Goal: Task Accomplishment & Management: Complete application form

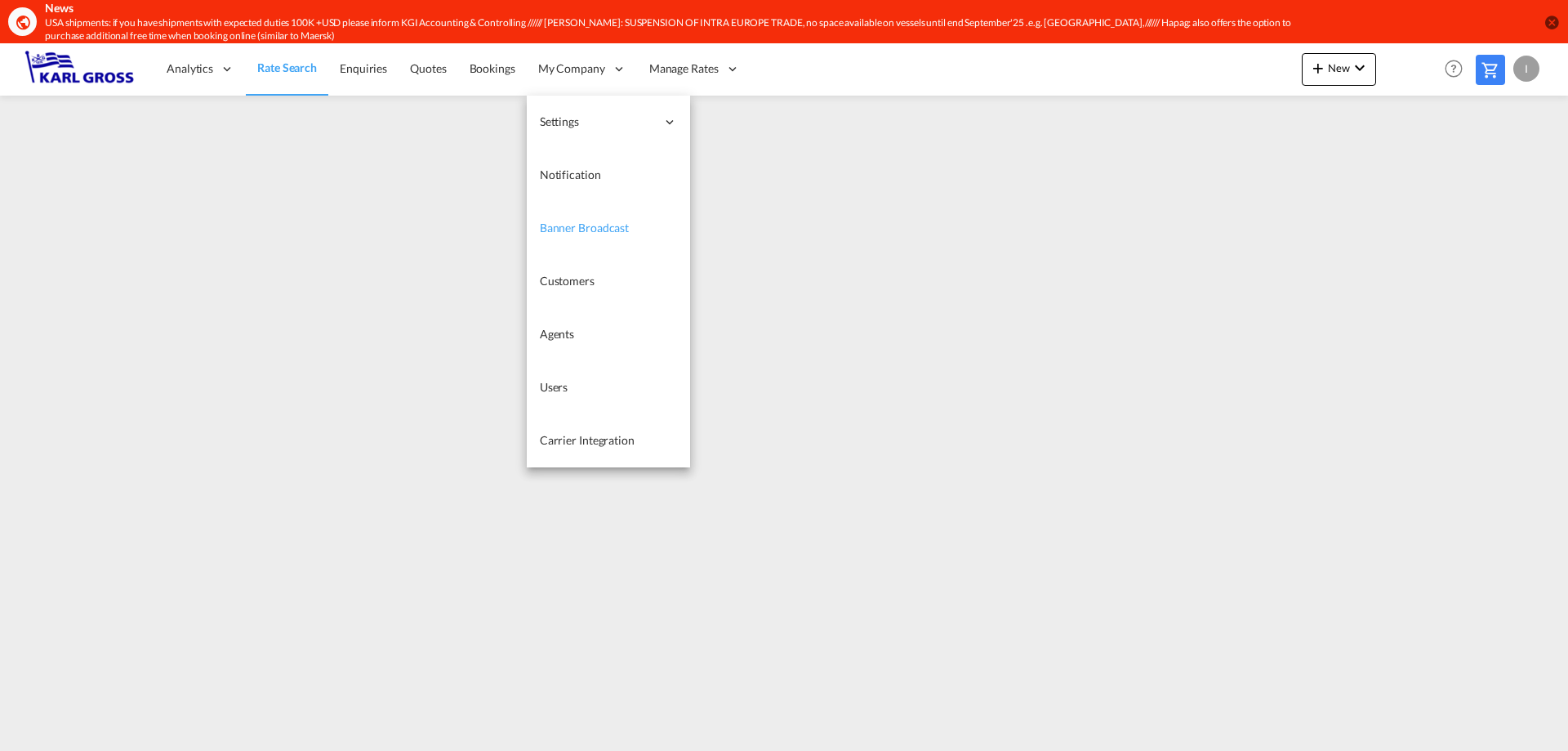
click at [610, 225] on span "Banner Broadcast" at bounding box center [584, 227] width 89 height 14
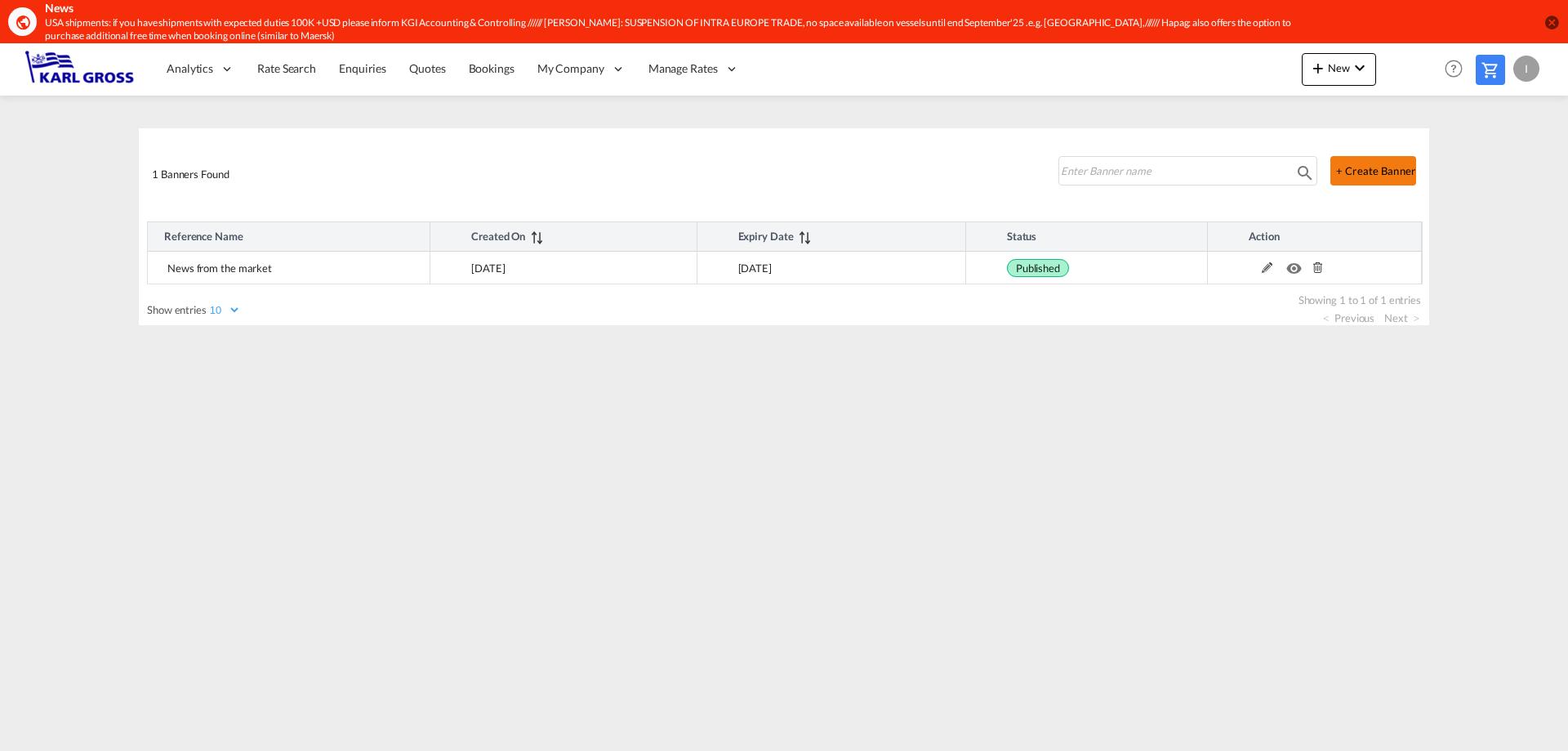
click at [1350, 164] on button "+ Create Banner" at bounding box center [1373, 170] width 86 height 29
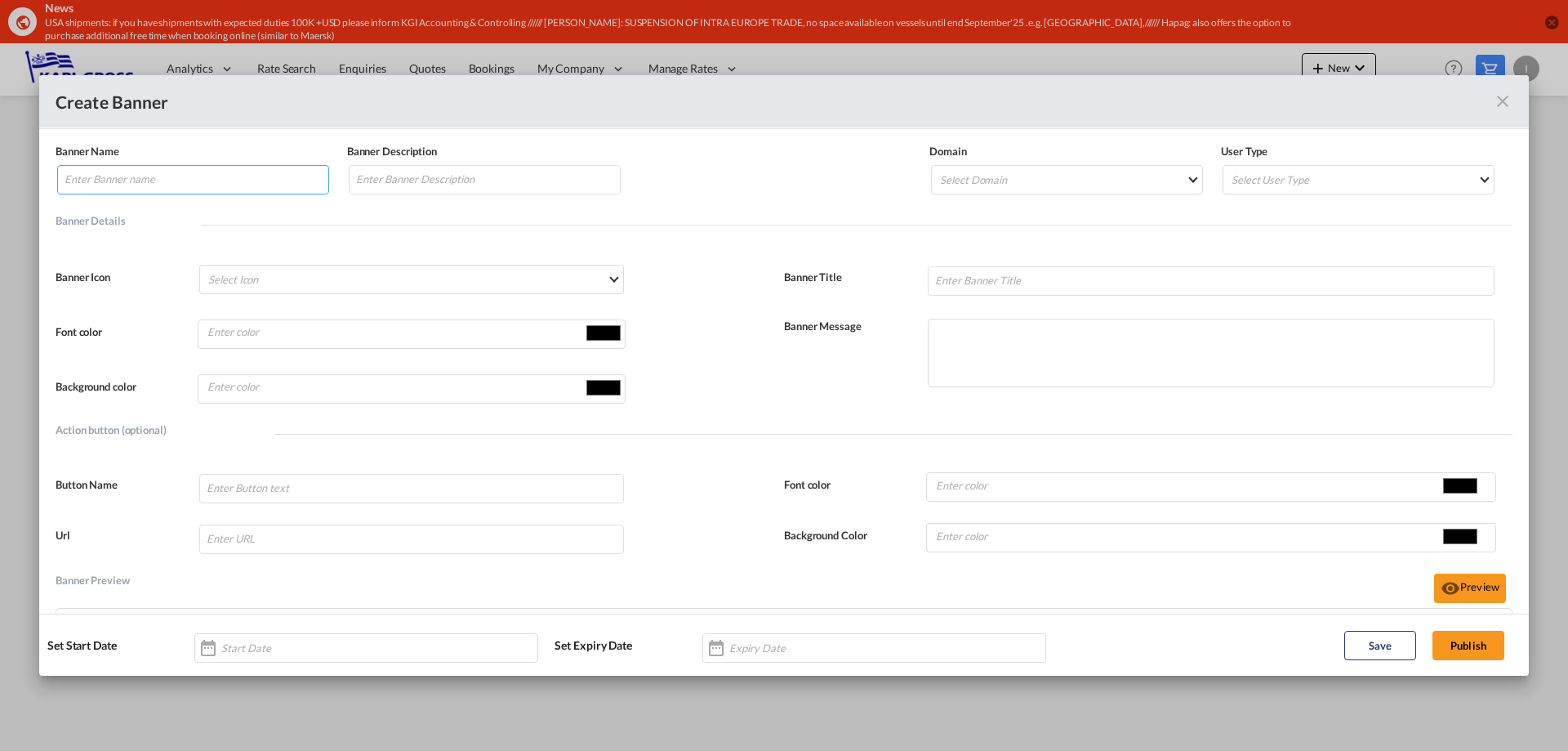
click at [269, 186] on input "Banner NameBanner Description ..." at bounding box center [193, 179] width 272 height 29
type input "HAPAG FAK"
click at [447, 177] on input "Banner NameBanner Description ..." at bounding box center [484, 179] width 272 height 29
type input "HAPAG FAK"
click at [317, 281] on md-select "Select Icon Account Account Switch Block Helper Chart Histogram Check Check Cir…" at bounding box center [410, 279] width 423 height 29
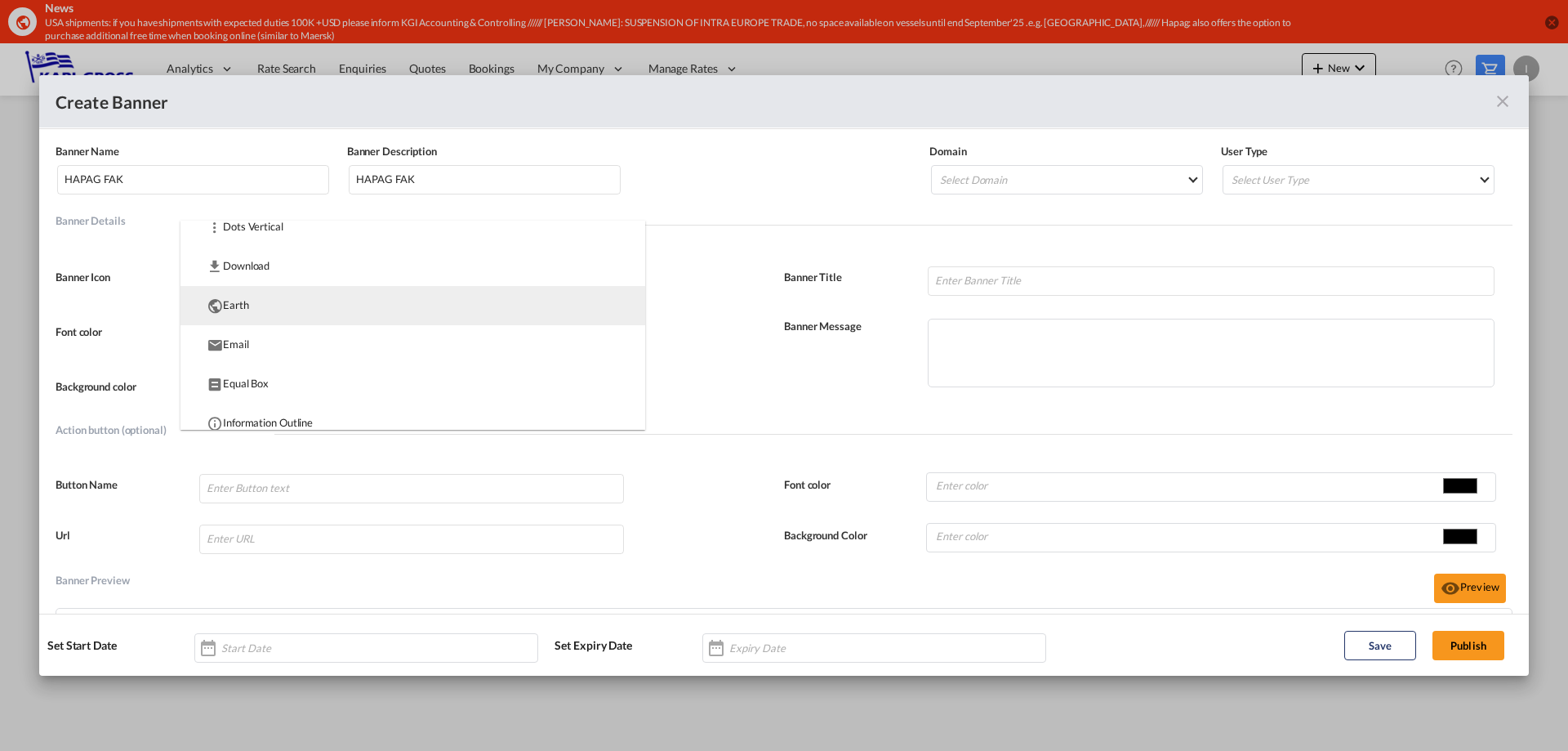
scroll to position [409, 0]
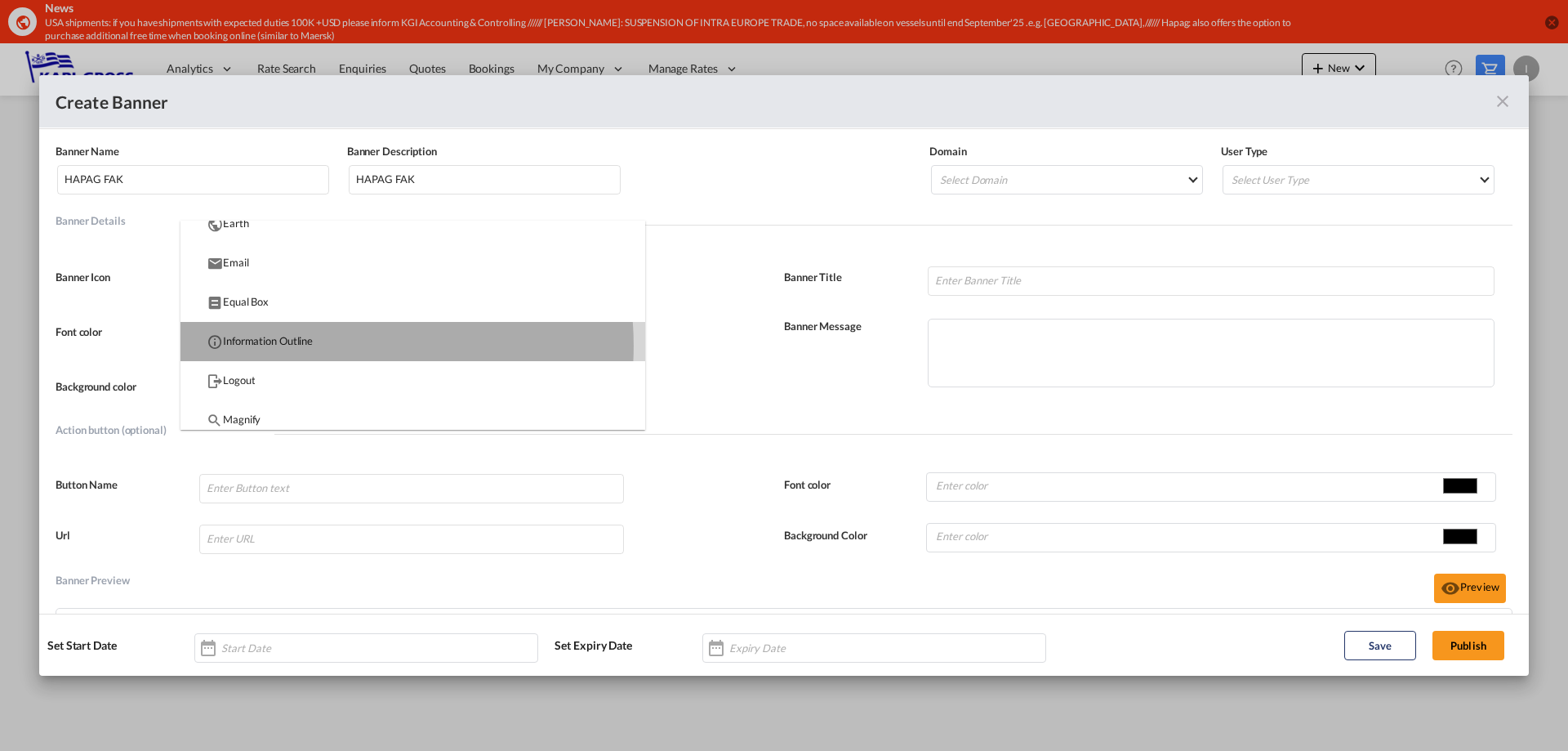
click at [316, 345] on md-option "Information Outline" at bounding box center [412, 342] width 464 height 39
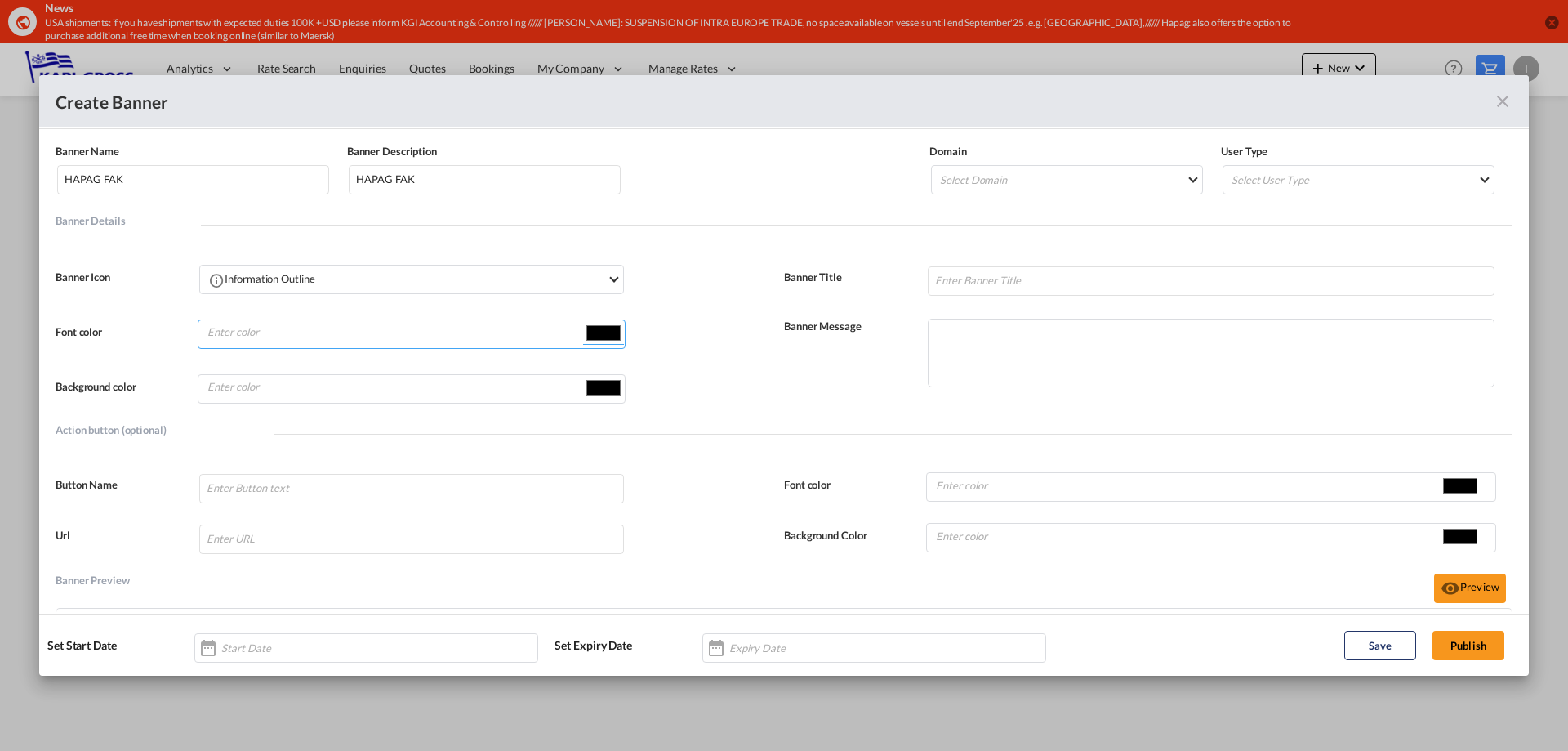
click at [589, 331] on input "#000000" at bounding box center [603, 332] width 41 height 24
type input "#faf9f9"
click at [431, 375] on input "Banner NameBanner Description ..." at bounding box center [394, 386] width 377 height 24
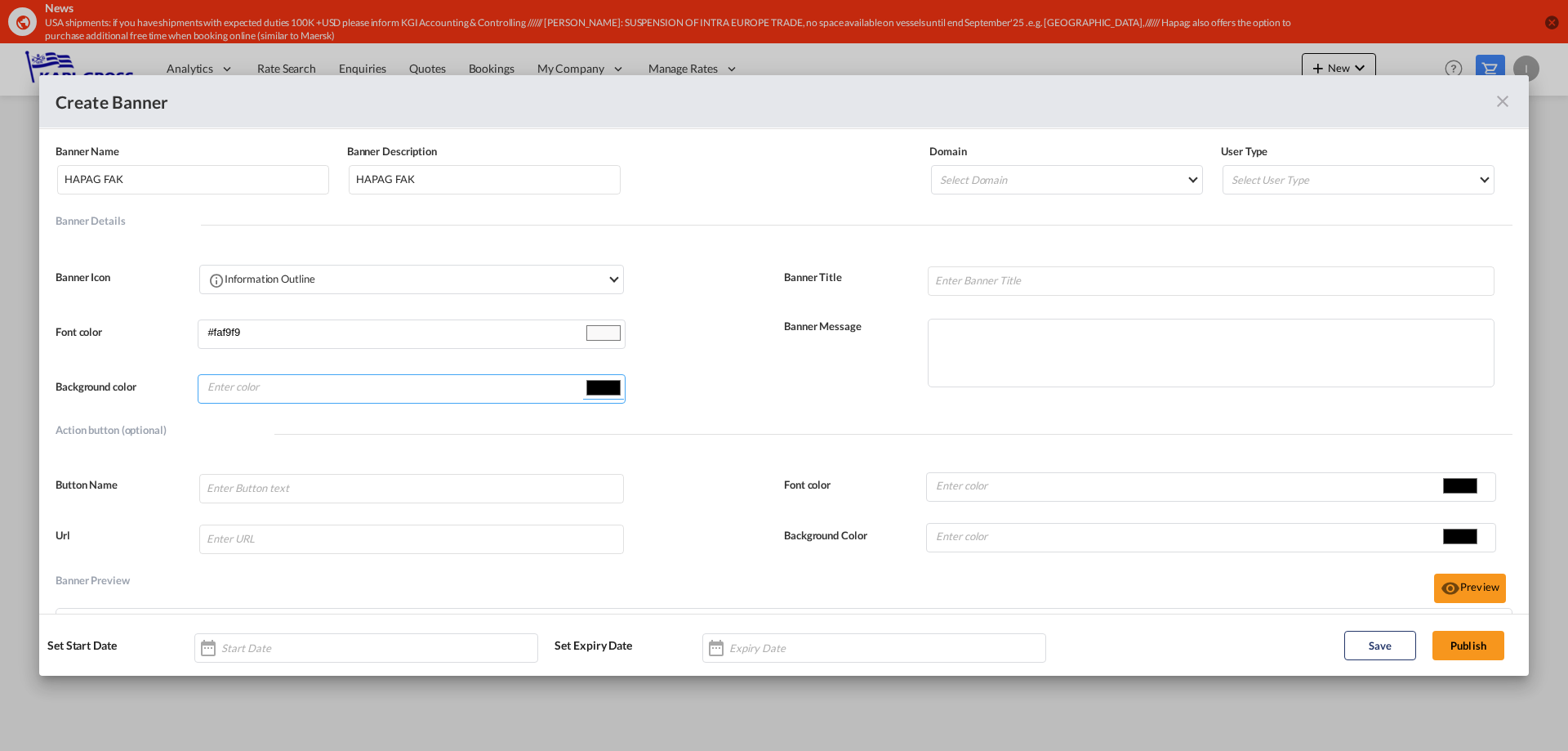
click at [595, 389] on input "#000000" at bounding box center [603, 386] width 41 height 24
type input "#f50000"
click at [277, 488] on input "Banner NameBanner Description ..." at bounding box center [410, 488] width 423 height 29
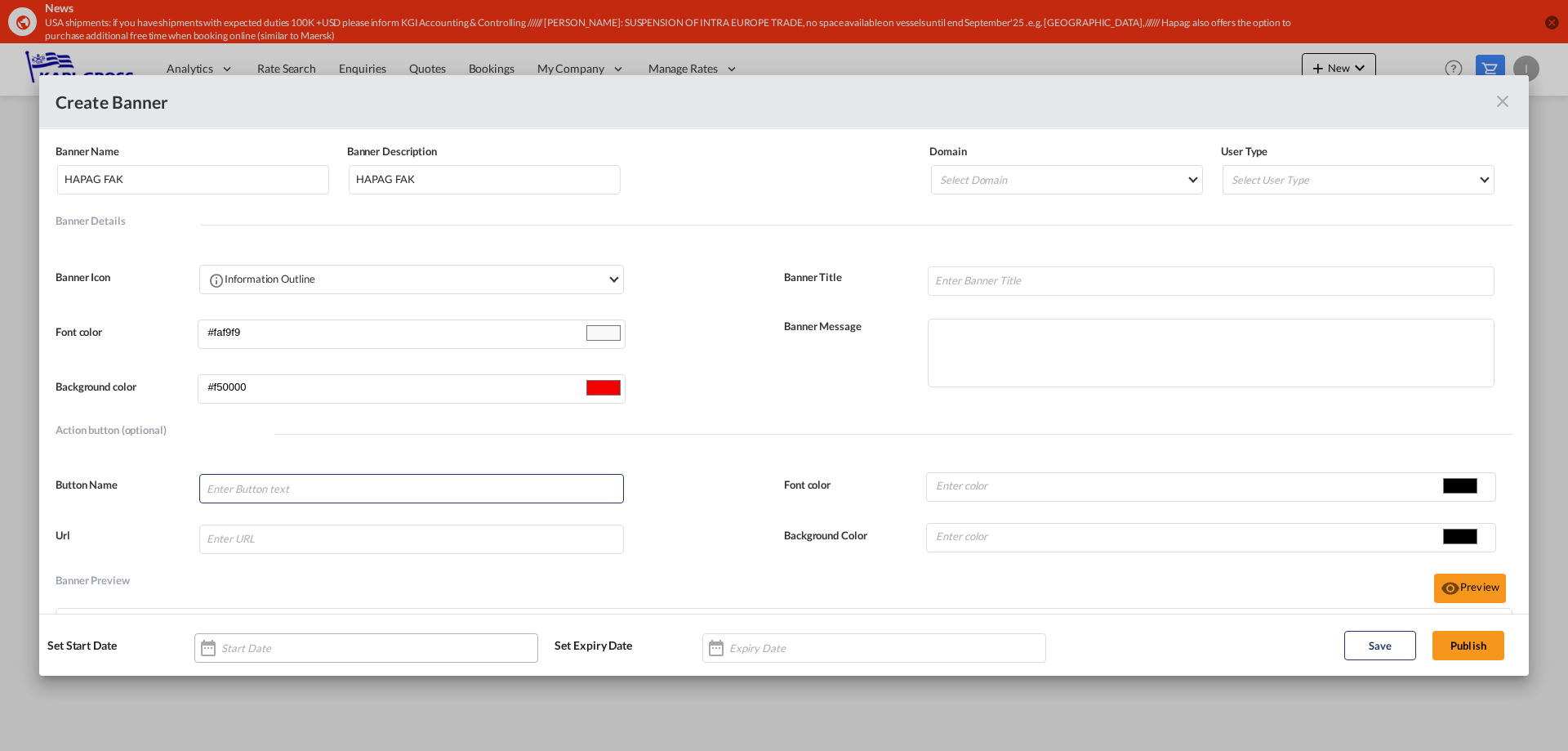
click at [356, 640] on div "Banner NameBanner Description ..." at bounding box center [366, 648] width 344 height 29
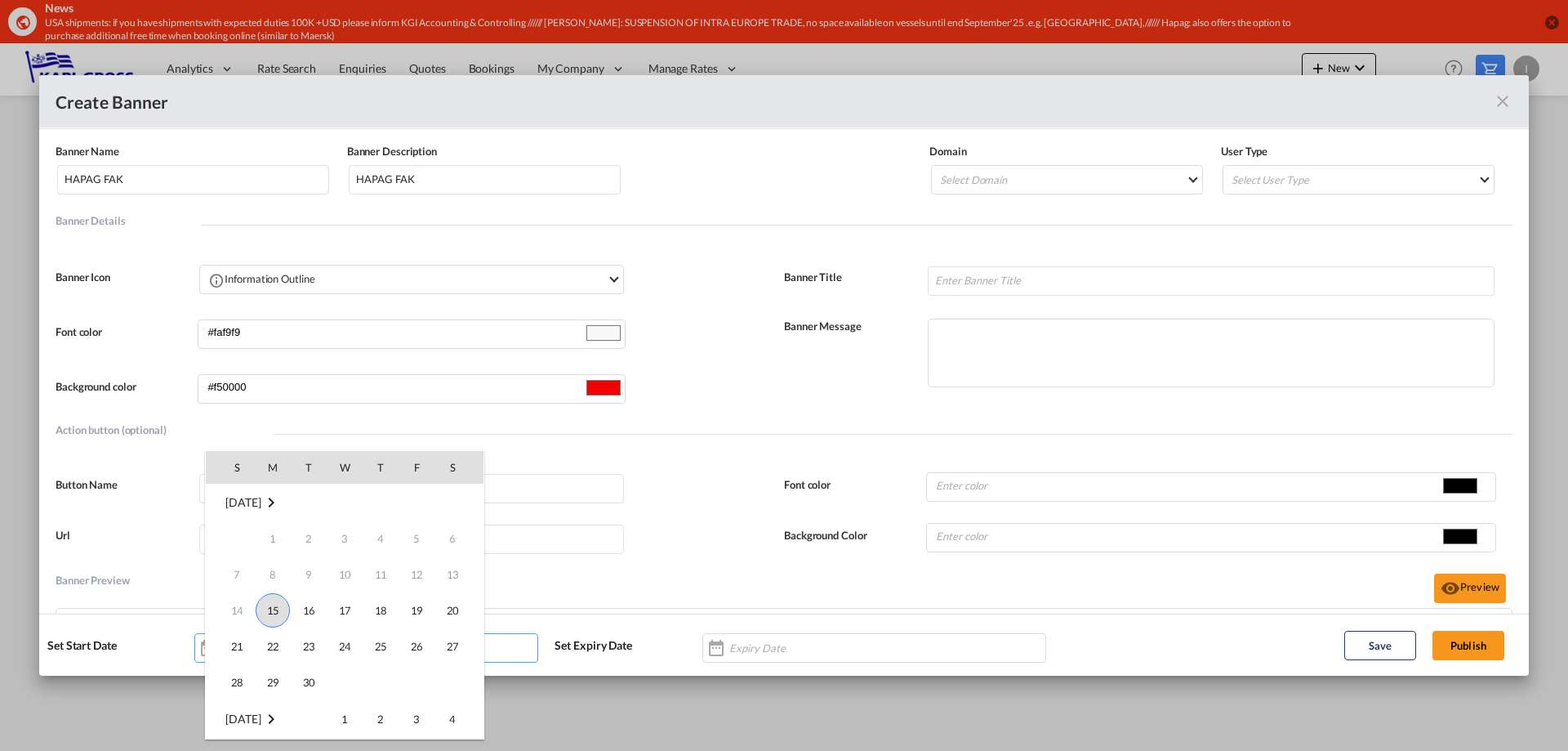
scroll to position [0, 0]
click at [276, 613] on span "15" at bounding box center [273, 610] width 34 height 34
type input "[DATE]"
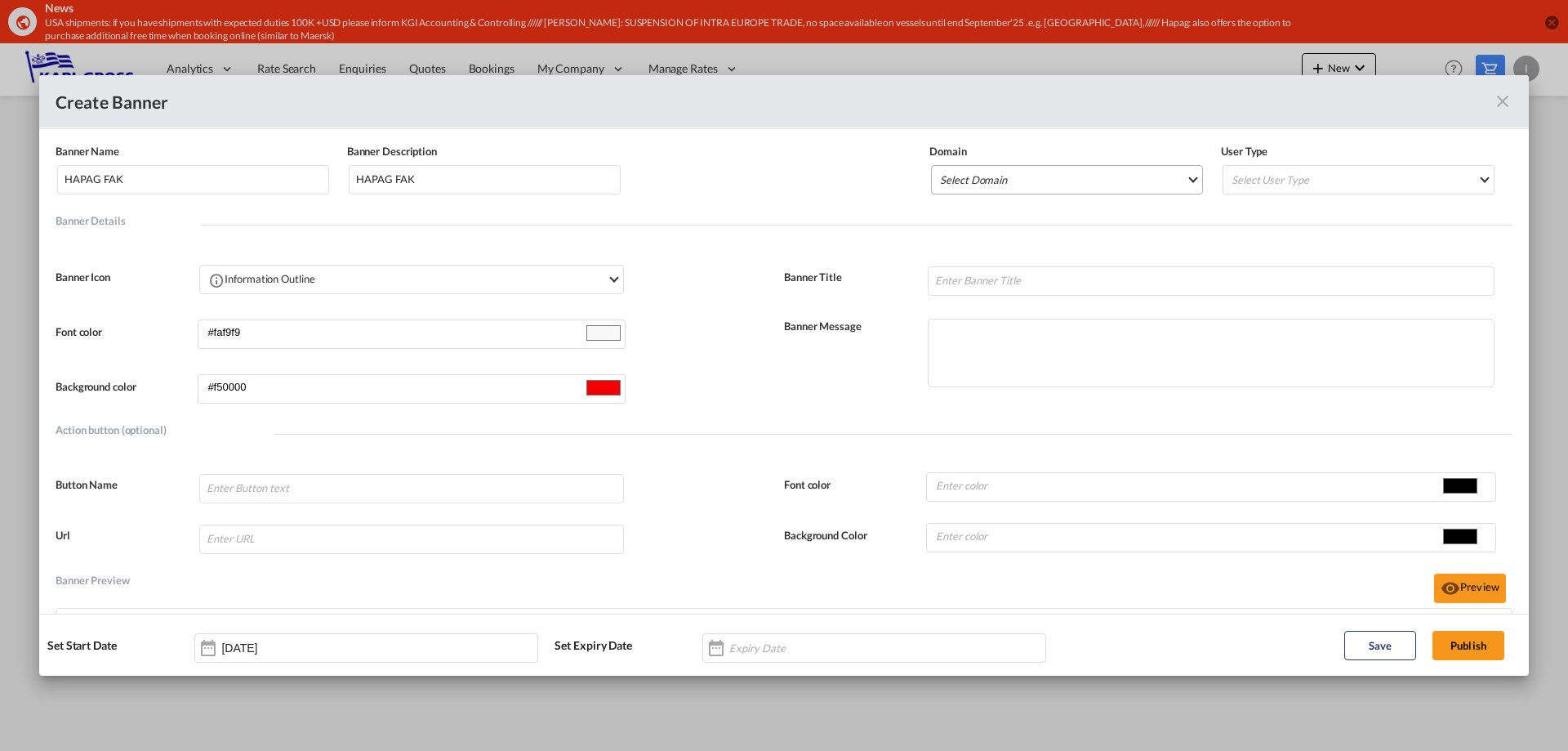
click at [1043, 190] on md-select "Select Domain [PERSON_NAME] Internationale Spedition GmbH" at bounding box center [1066, 179] width 272 height 29
click at [1041, 181] on div "[PERSON_NAME] Internationale Spedition GmbH" at bounding box center [1047, 179] width 228 height 14
click at [1293, 181] on md-backdrop at bounding box center [784, 376] width 1568 height 751
click at [1293, 181] on md-select "Select User Type All Internal Customer" at bounding box center [1358, 179] width 272 height 29
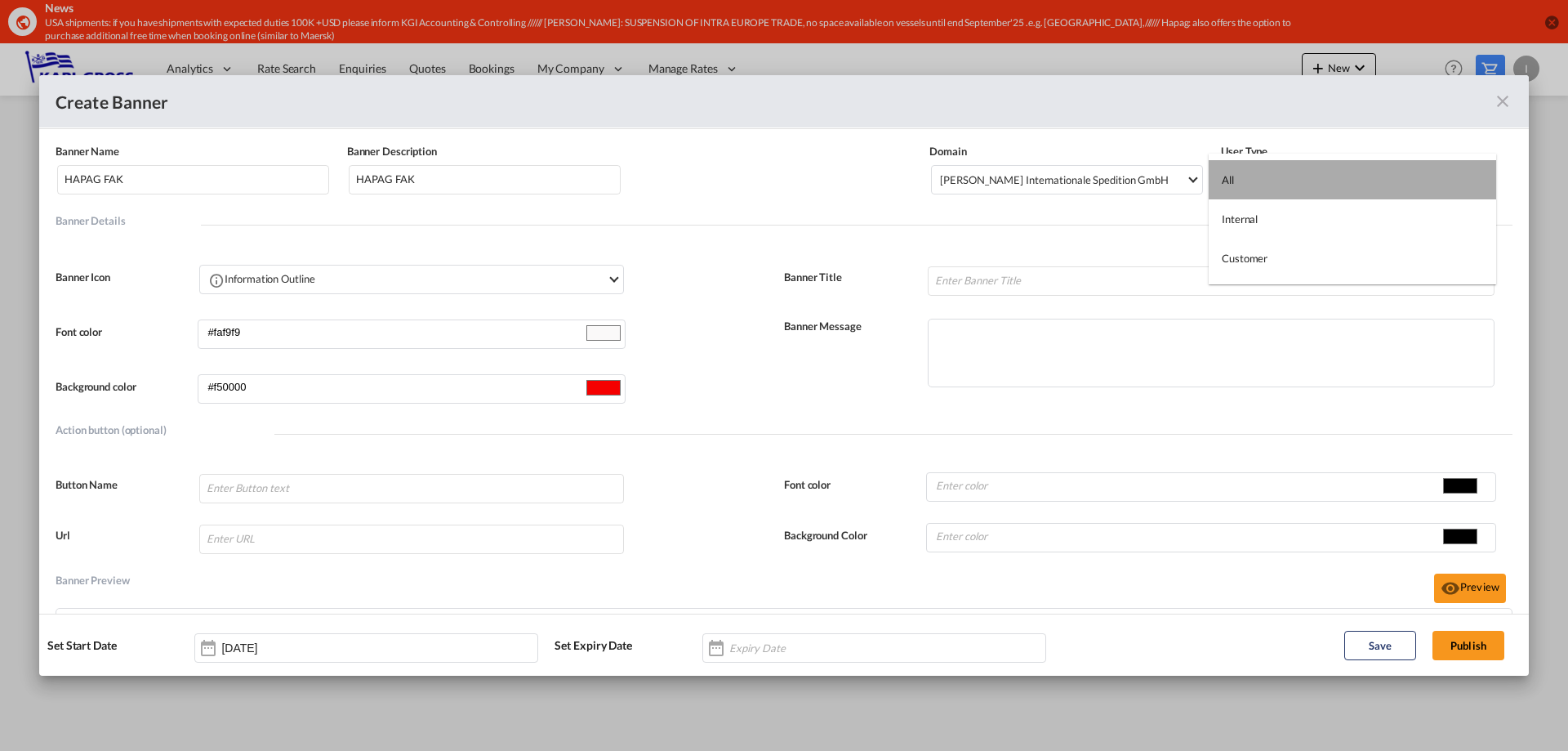
click at [1263, 173] on md-option "All" at bounding box center [1352, 180] width 287 height 39
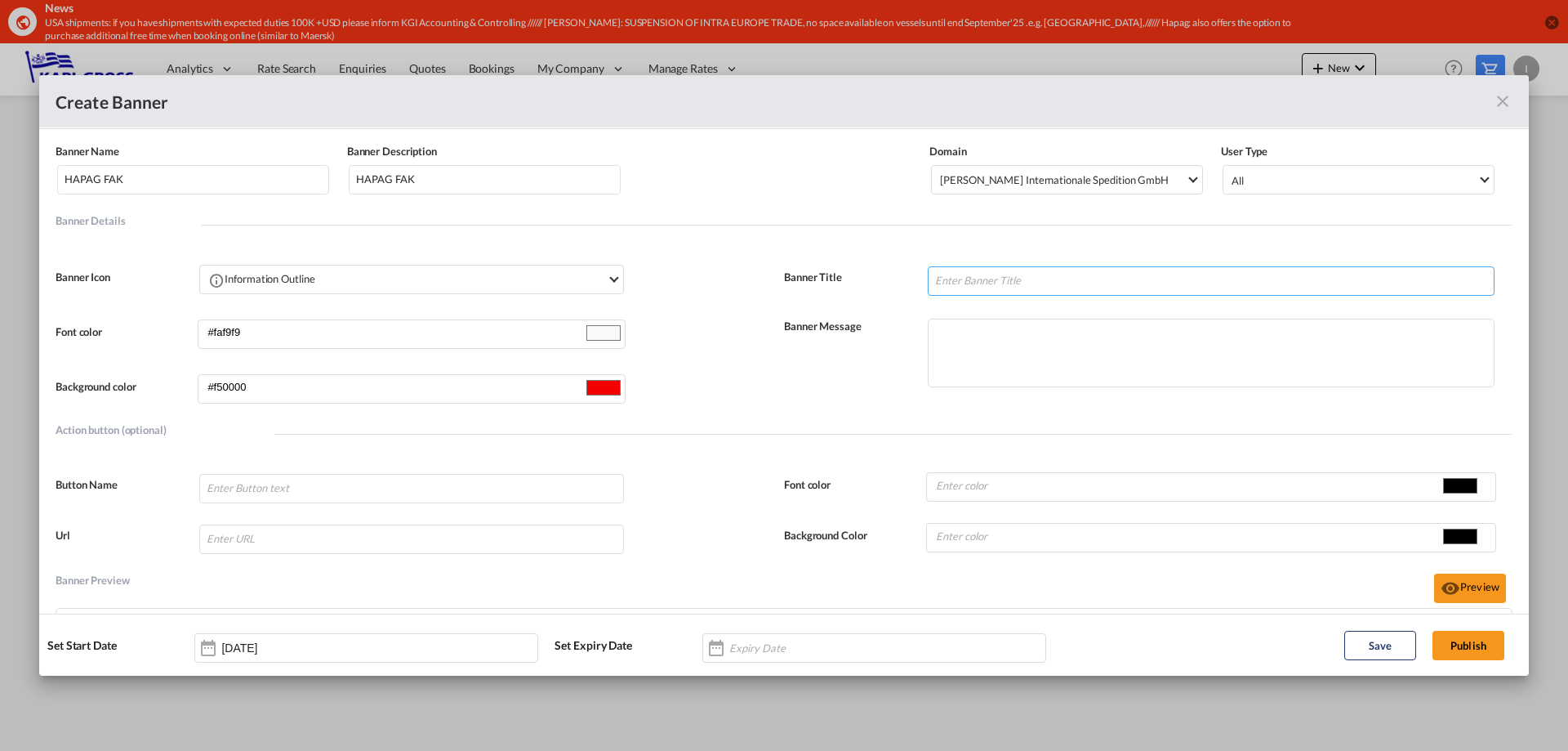
click at [1006, 287] on input "Banner NameBanner Description ..." at bounding box center [1211, 281] width 567 height 29
type input "HAPAG QUICK QUOTES RATES NOT AVAILABLE"
click at [985, 331] on textarea "Banner NameBanner Description ..." at bounding box center [1211, 352] width 567 height 69
paste textarea "Quick quote (FAK)"
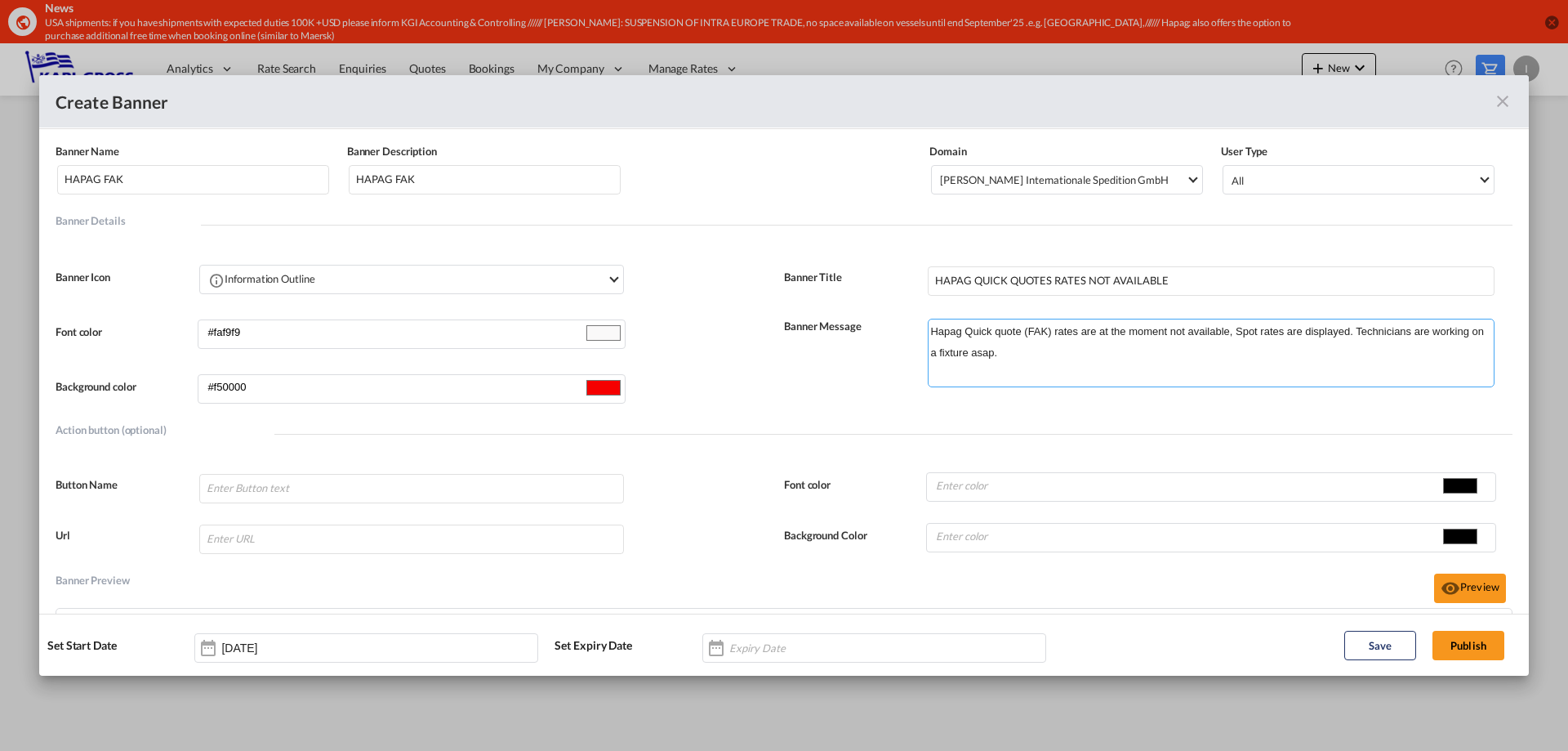
scroll to position [82, 0]
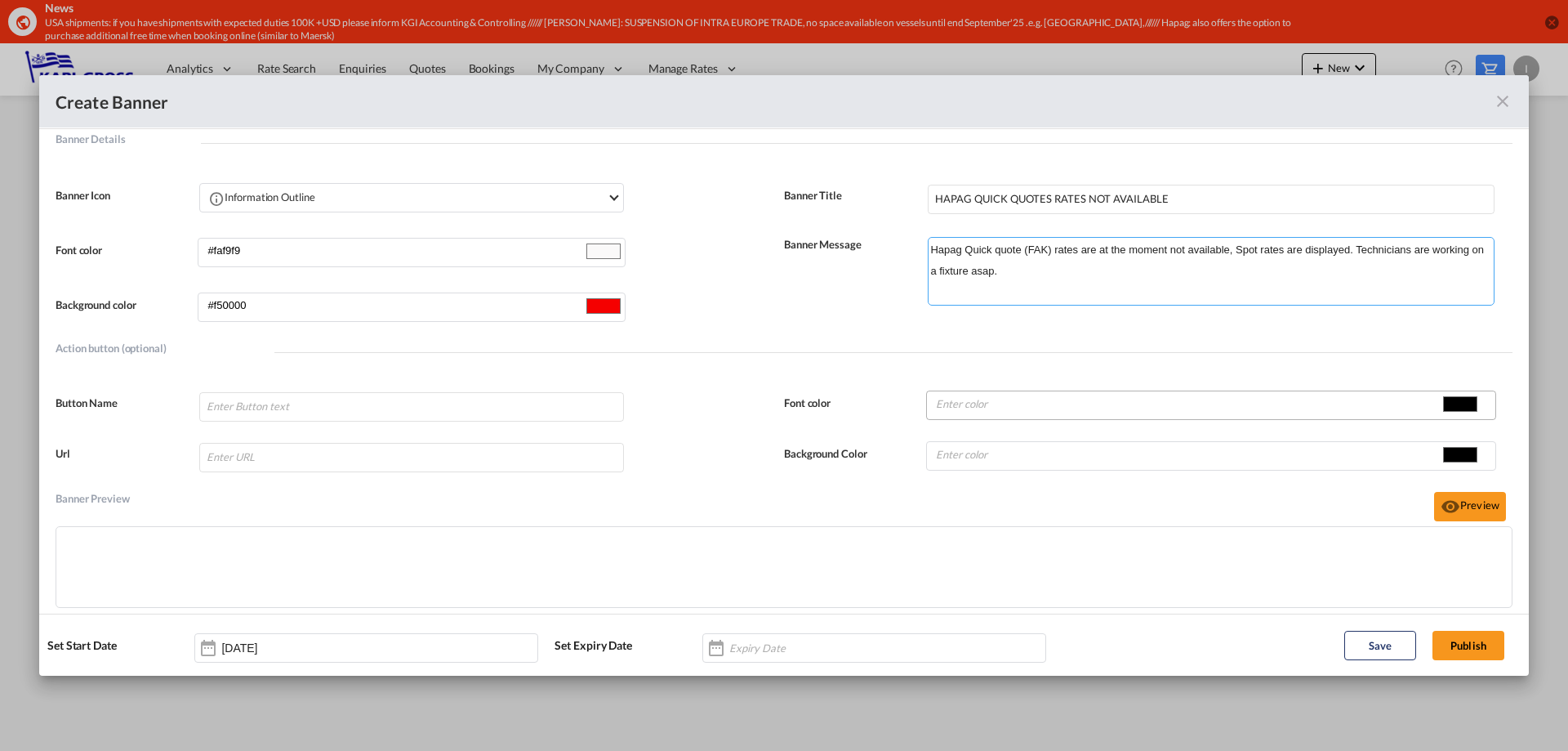
type textarea "Hapag Quick quote (FAK) rates are at the moment not available, Spot rates are d…"
click at [1447, 401] on input "#000000" at bounding box center [1460, 403] width 41 height 24
type input "#eae6e6"
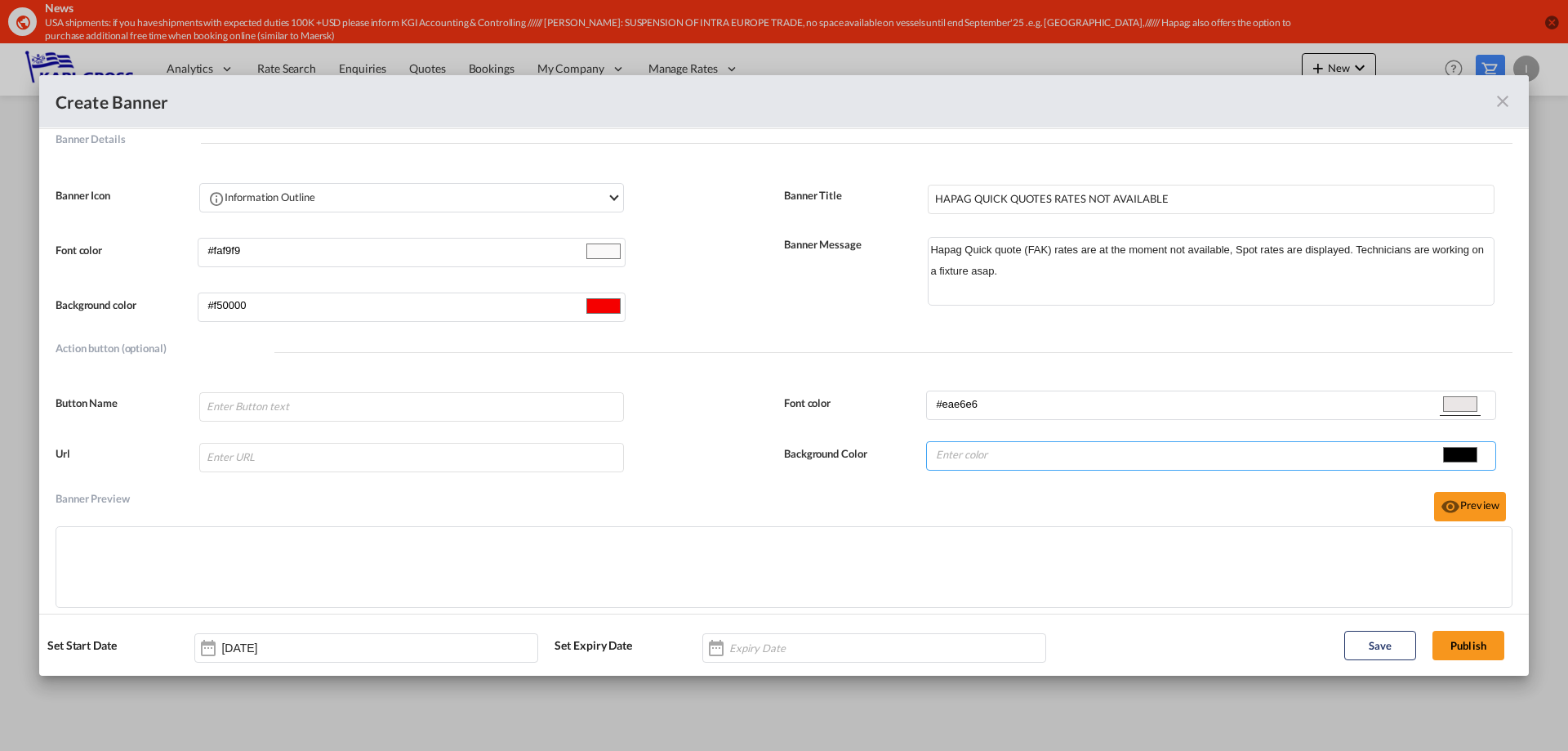
click at [1080, 457] on input "Banner NameBanner Description ..." at bounding box center [1186, 454] width 505 height 24
click at [1442, 451] on input "#000000" at bounding box center [1460, 454] width 41 height 24
click at [1460, 466] on input "#000000" at bounding box center [1460, 454] width 41 height 24
type input "#f20707"
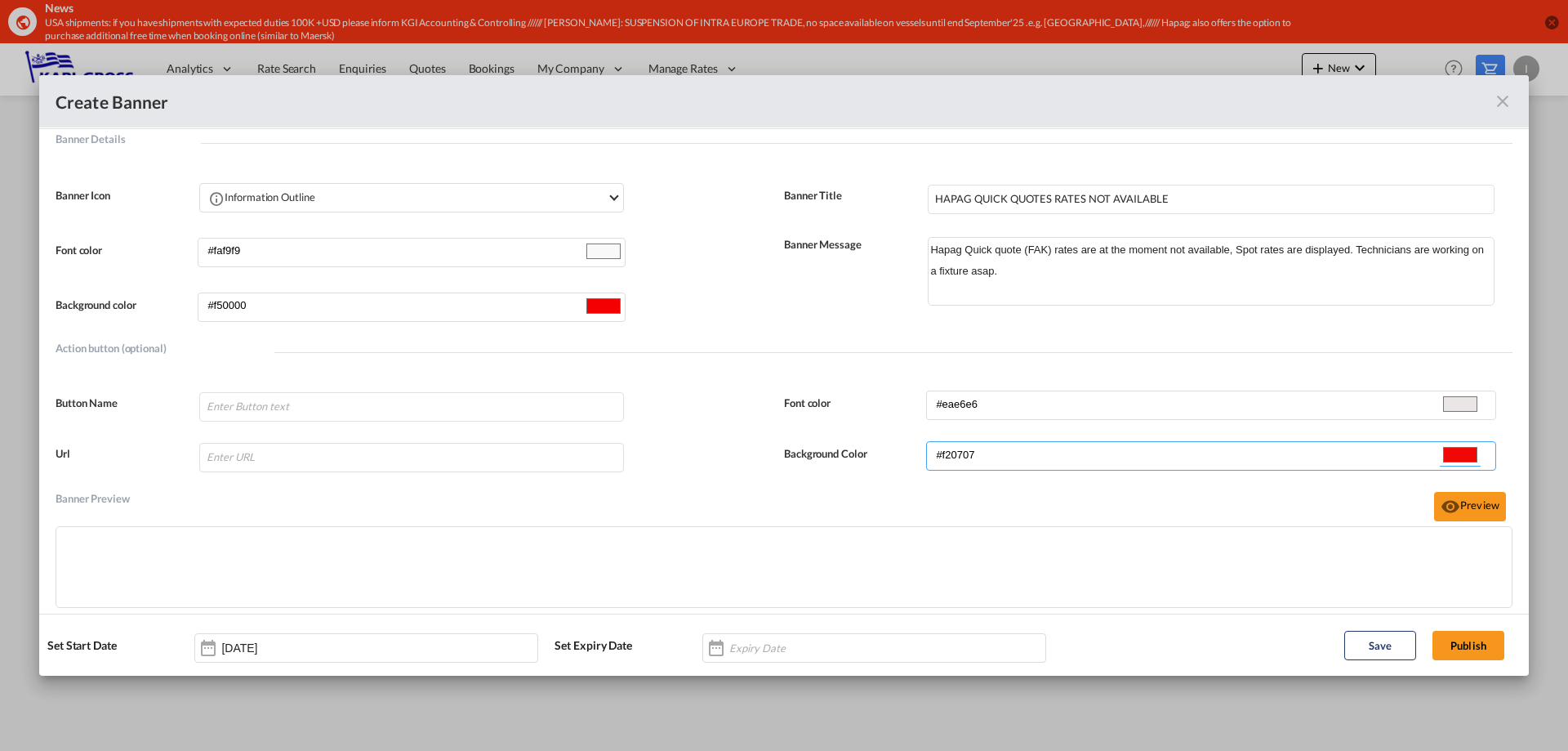
type input "#f10909"
click at [1077, 498] on div "Banner Preview [GEOGRAPHIC_DATA]" at bounding box center [784, 499] width 1457 height 55
click at [1490, 505] on button "Preview" at bounding box center [1469, 506] width 72 height 29
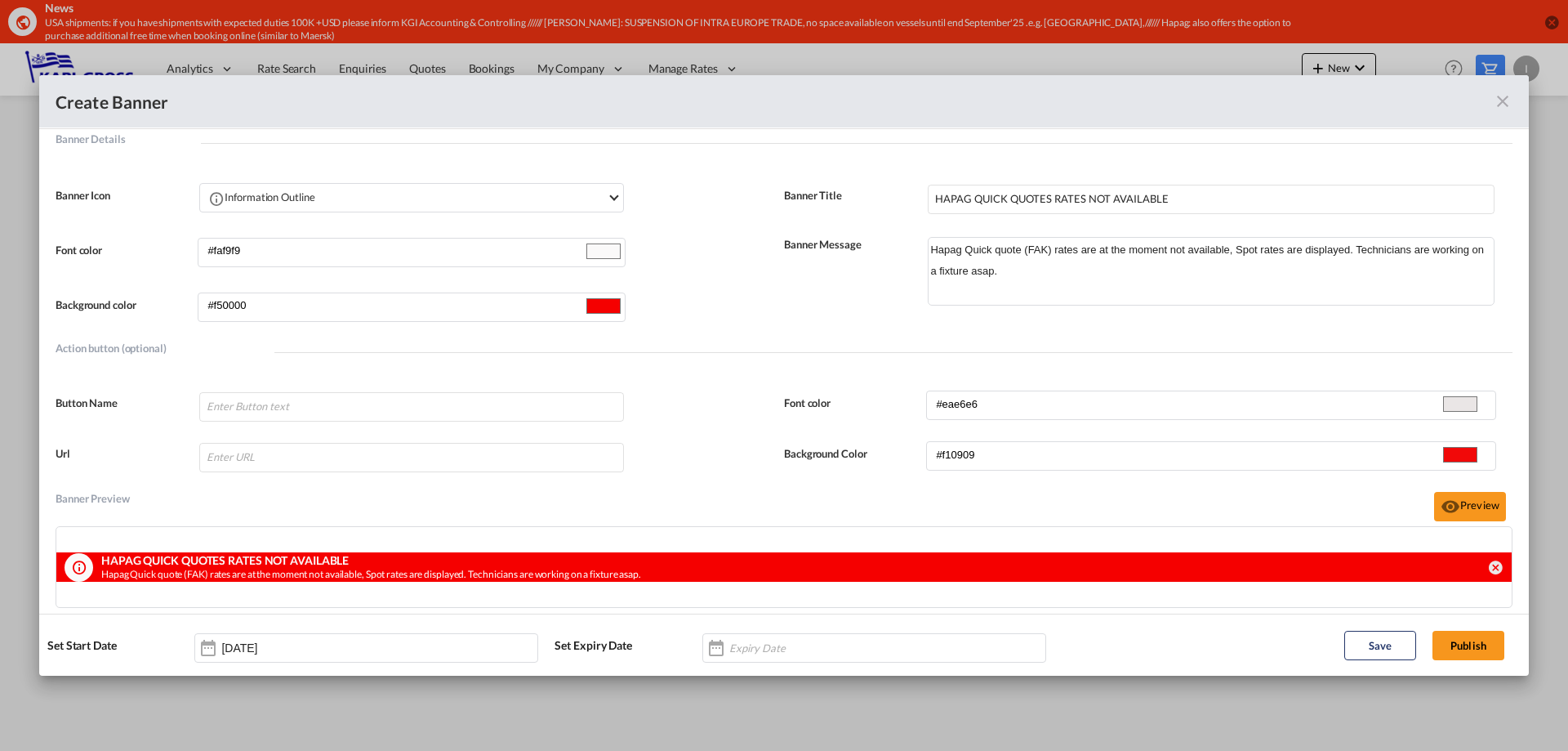
scroll to position [93, 0]
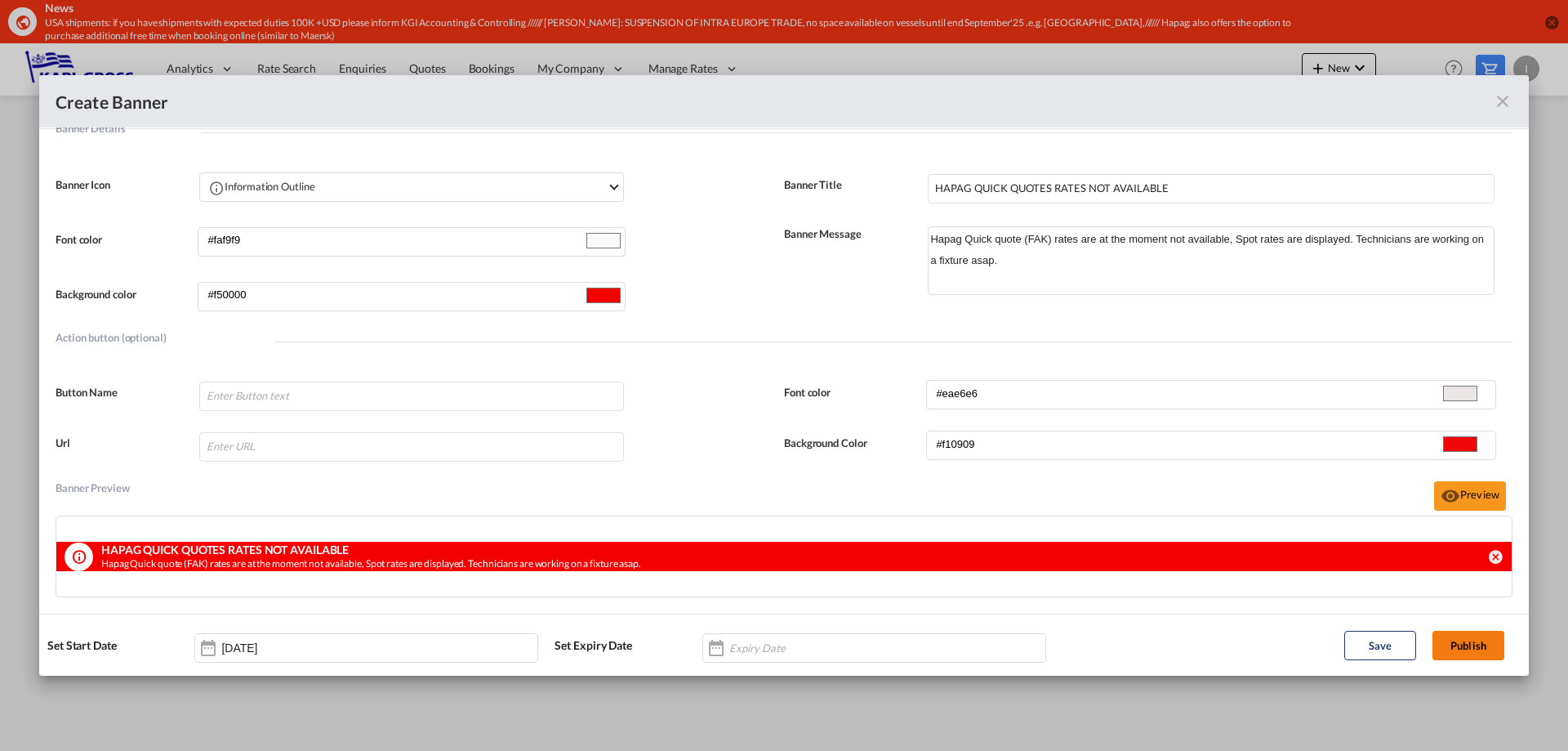
click at [1482, 648] on button "Publish" at bounding box center [1468, 645] width 72 height 29
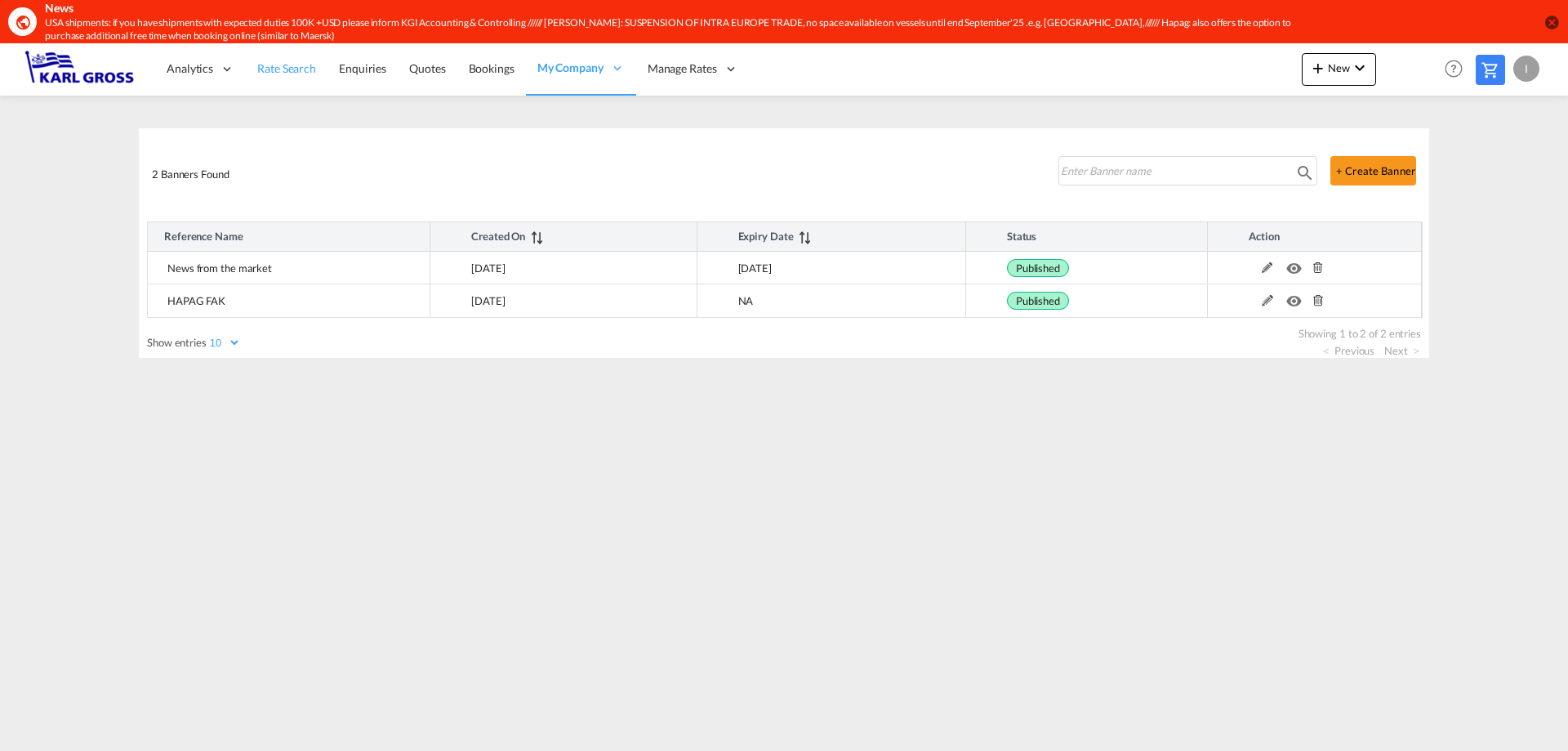
click at [268, 72] on span "Rate Search" at bounding box center [287, 69] width 59 height 14
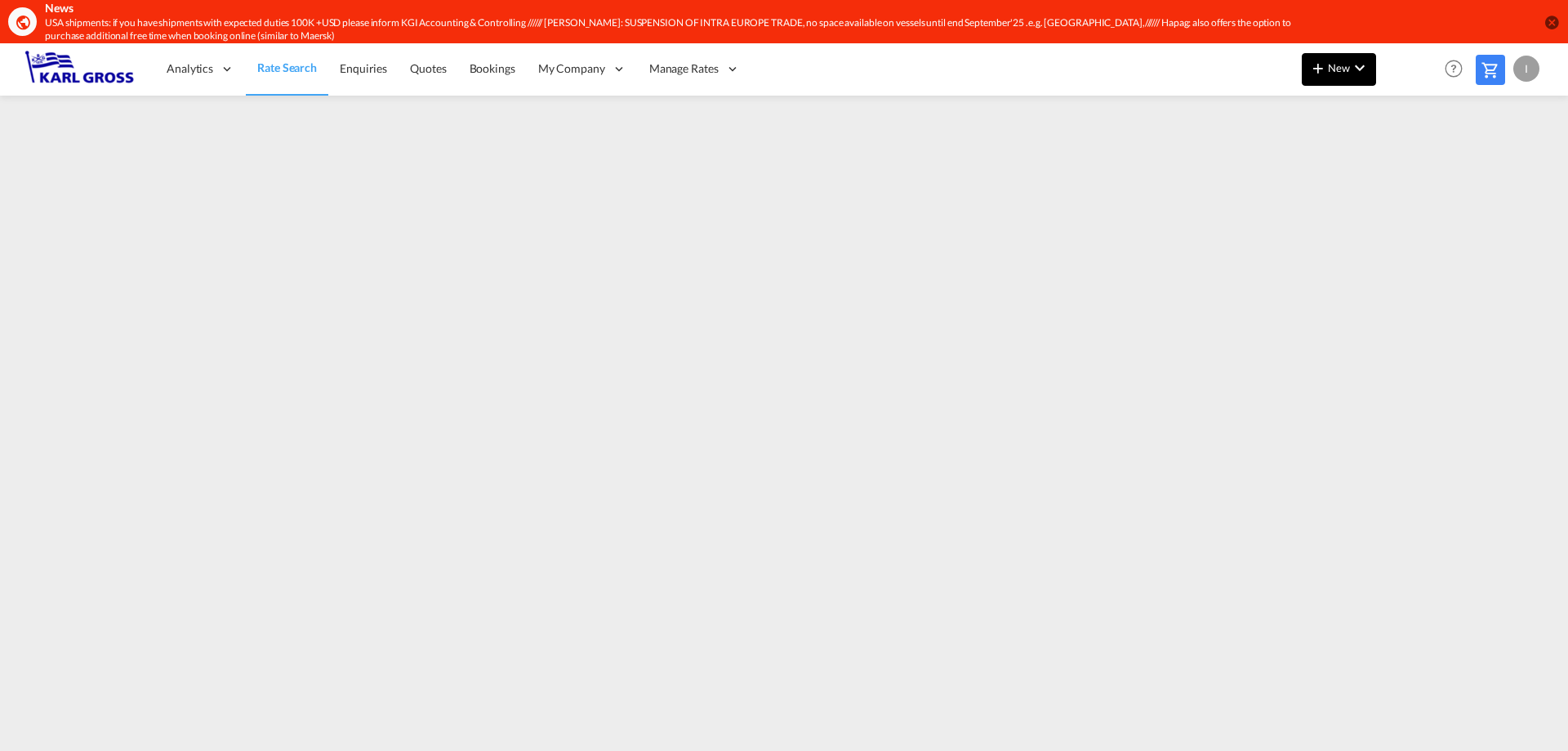
click at [1342, 69] on span "New" at bounding box center [1338, 68] width 62 height 13
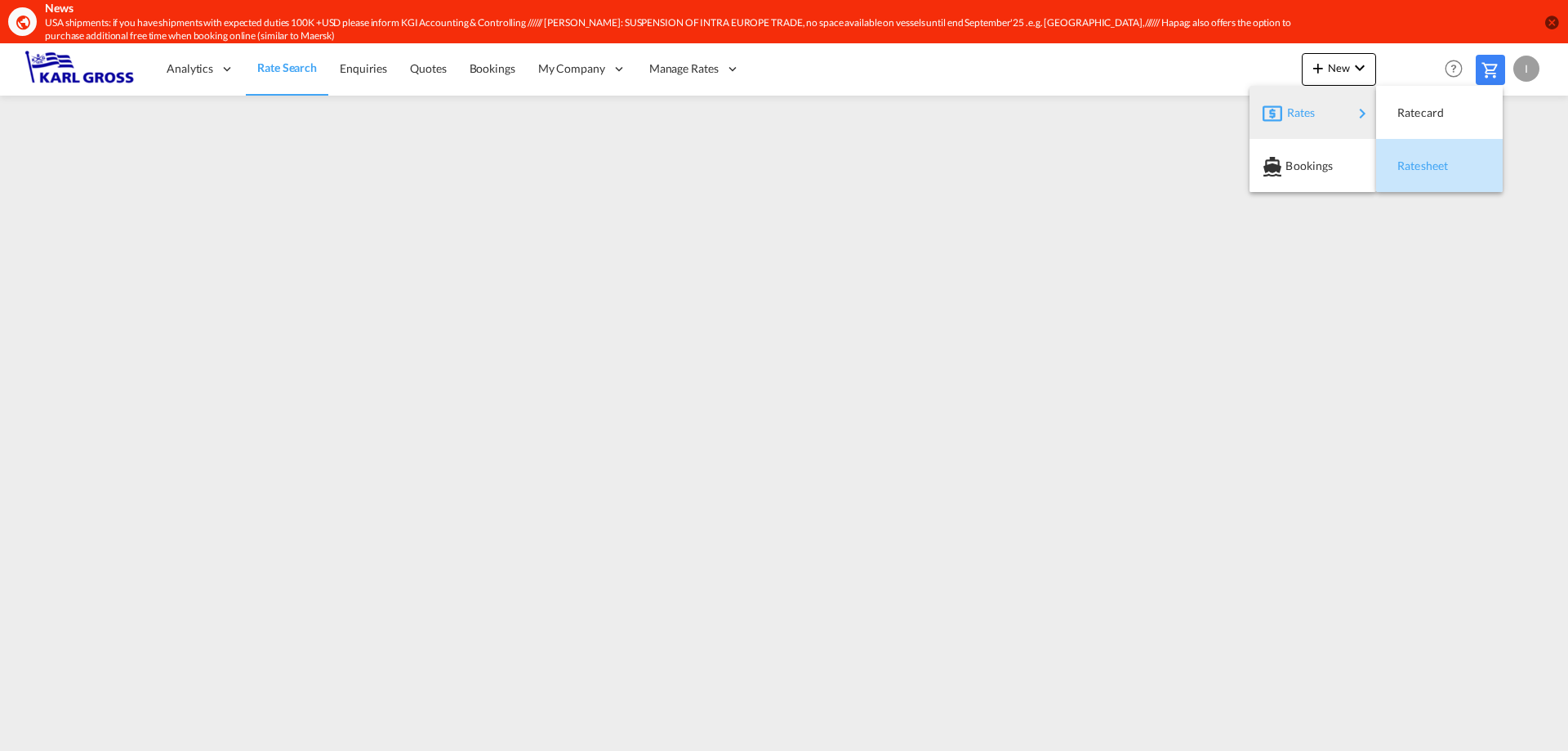
click at [1415, 169] on span "Ratesheet" at bounding box center [1406, 166] width 18 height 33
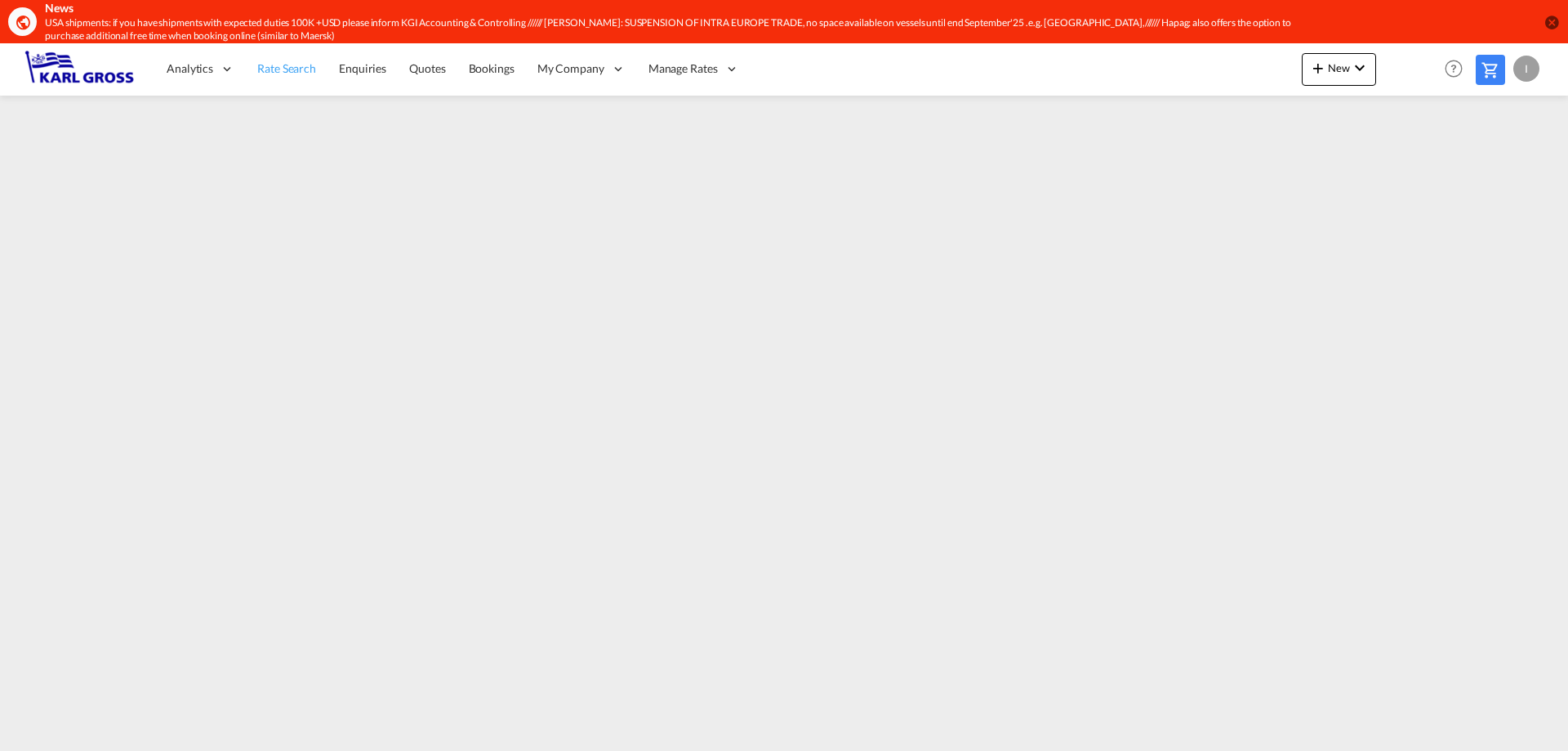
click at [275, 74] on span "Rate Search" at bounding box center [287, 69] width 59 height 14
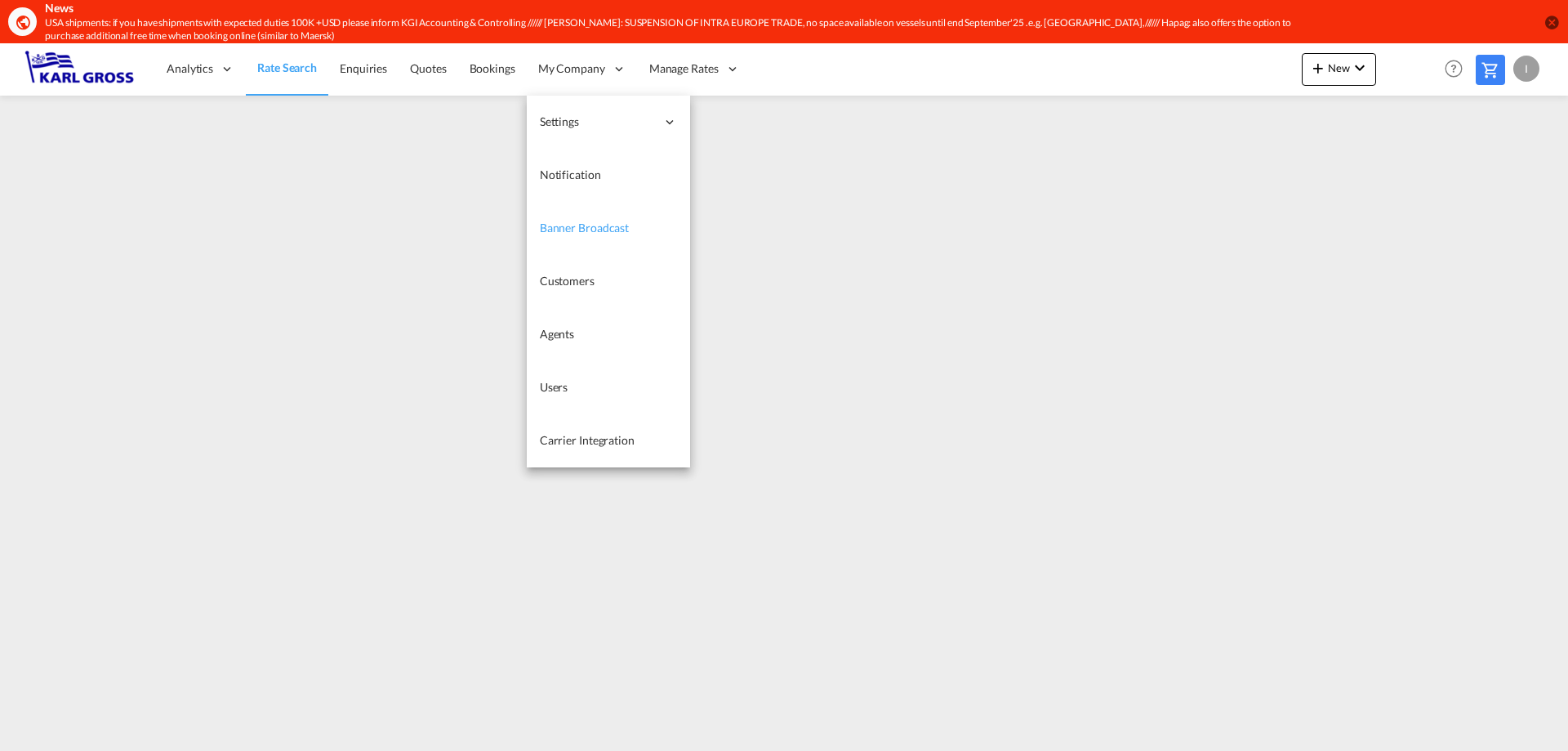
click at [595, 228] on span "Banner Broadcast" at bounding box center [584, 227] width 89 height 14
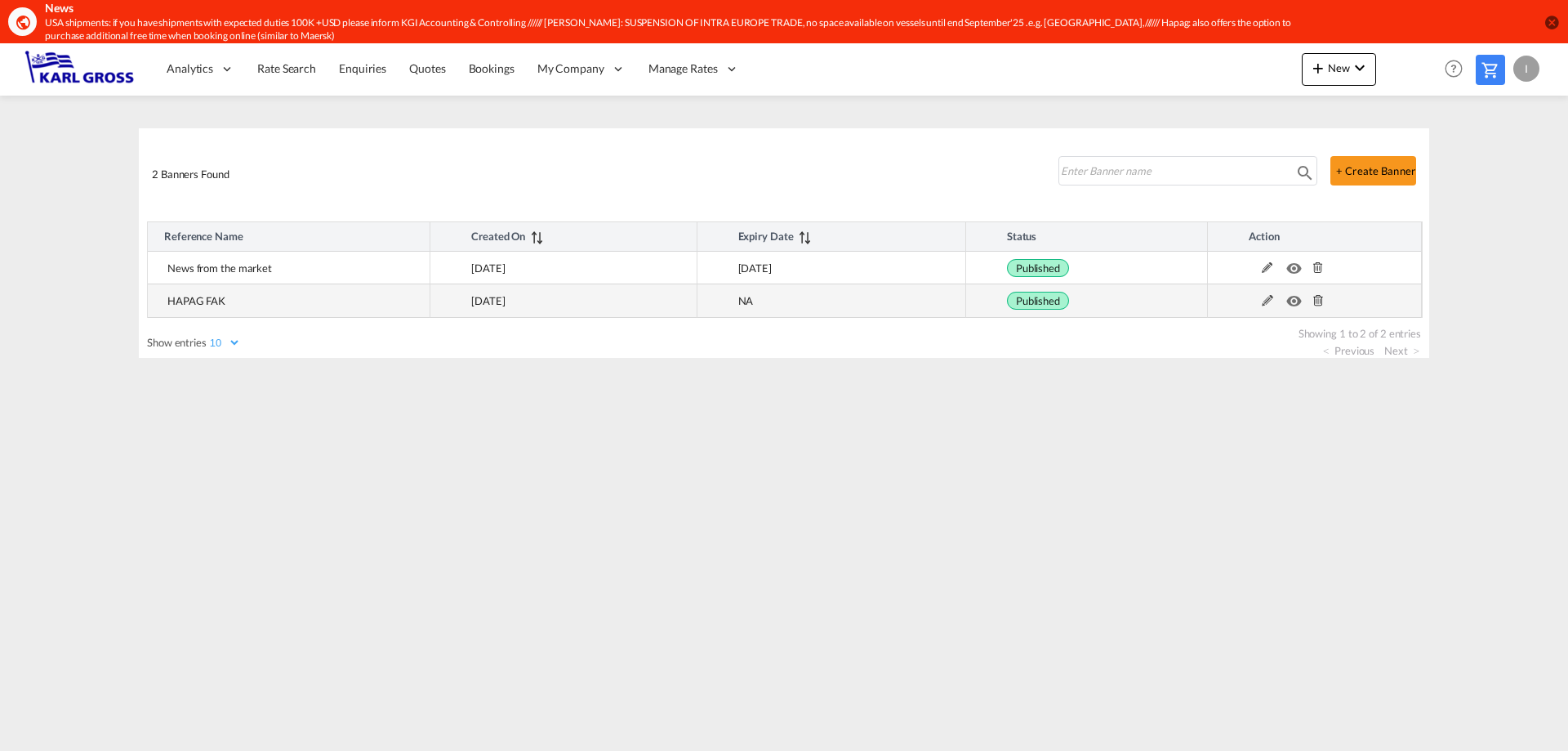
click at [1260, 304] on md-icon at bounding box center [1268, 301] width 21 height 12
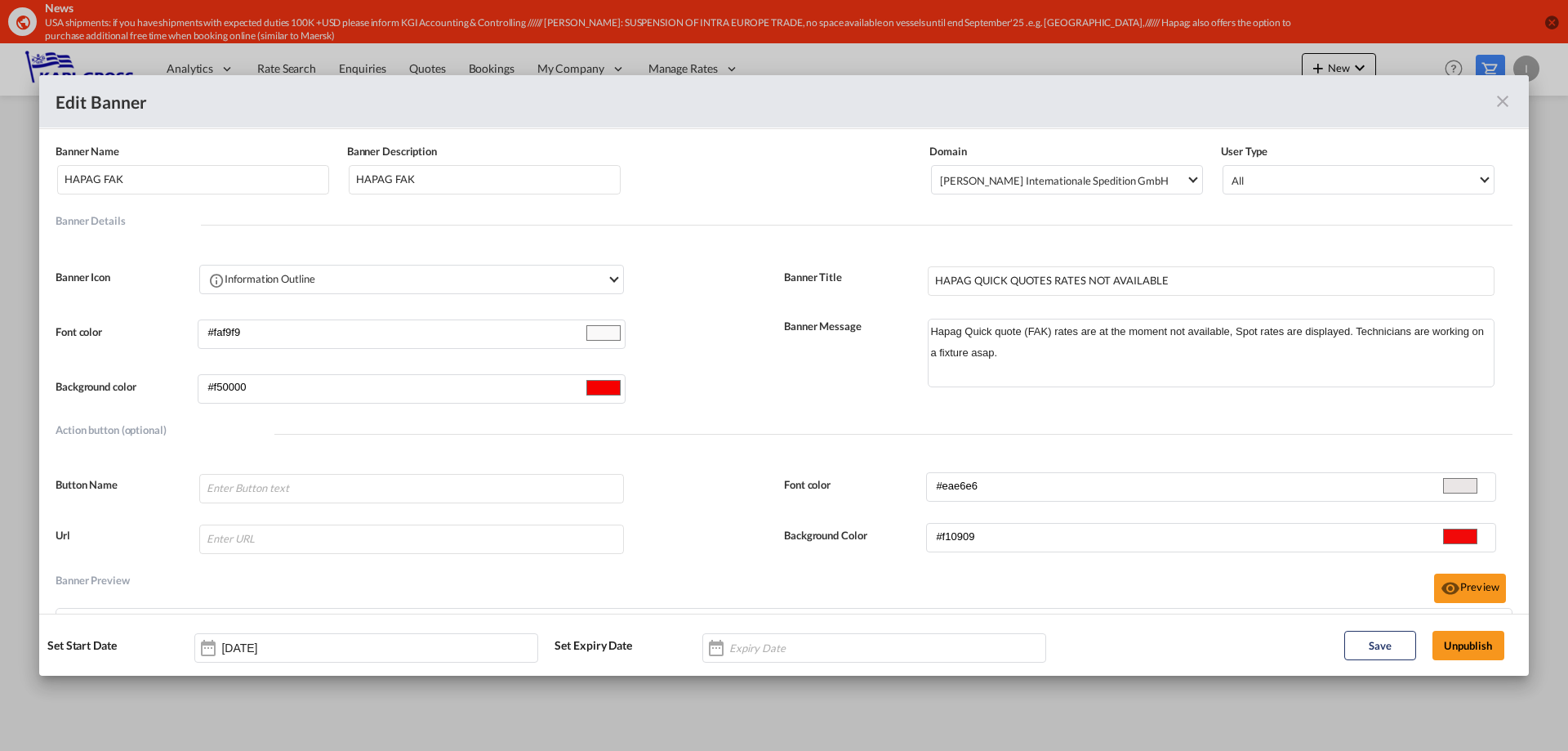
click at [1498, 108] on md-icon "icon-close fg-AAA8AD" at bounding box center [1502, 102] width 20 height 20
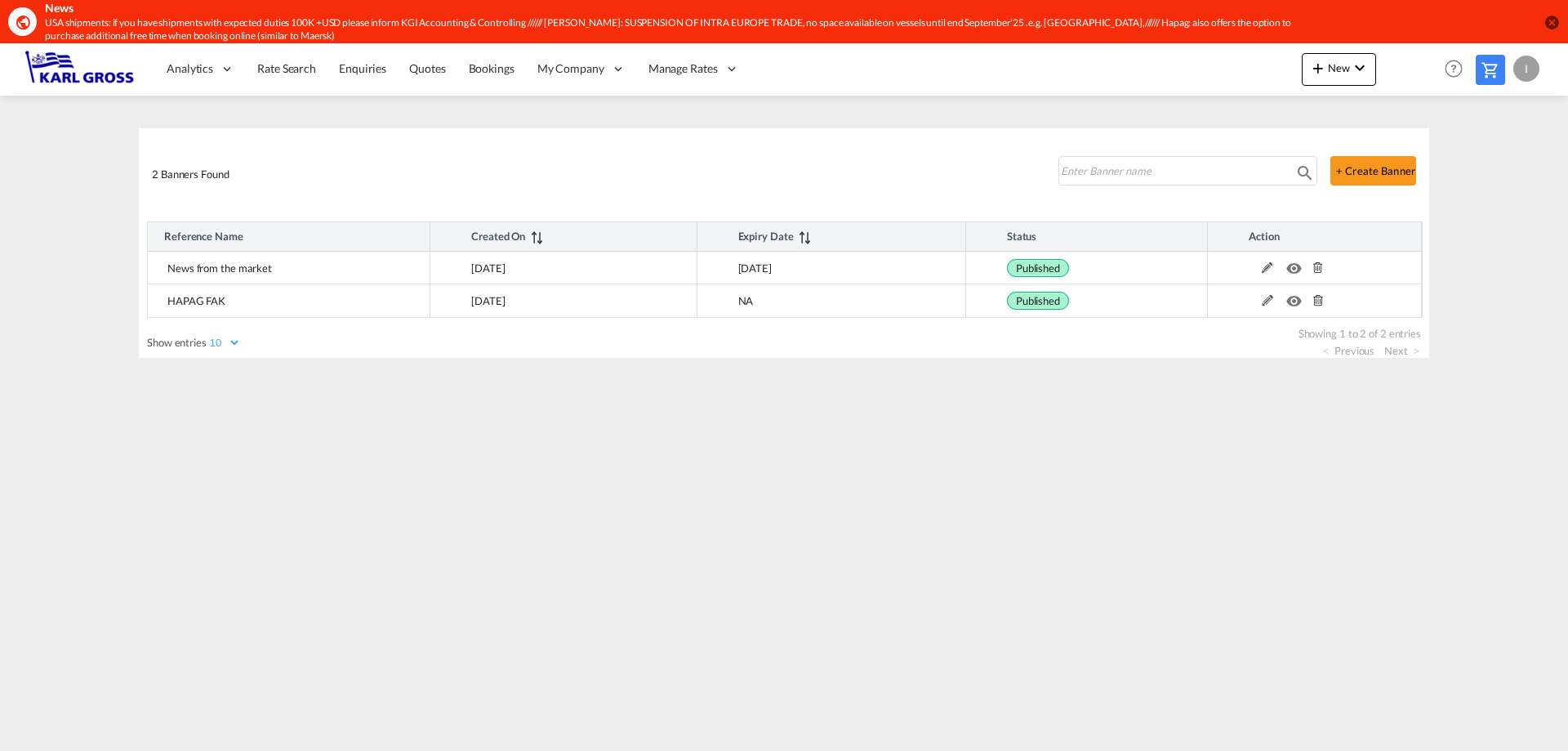
click at [1527, 78] on div "I" at bounding box center [1525, 68] width 26 height 26
click at [1511, 167] on button "Logout" at bounding box center [1506, 168] width 106 height 33
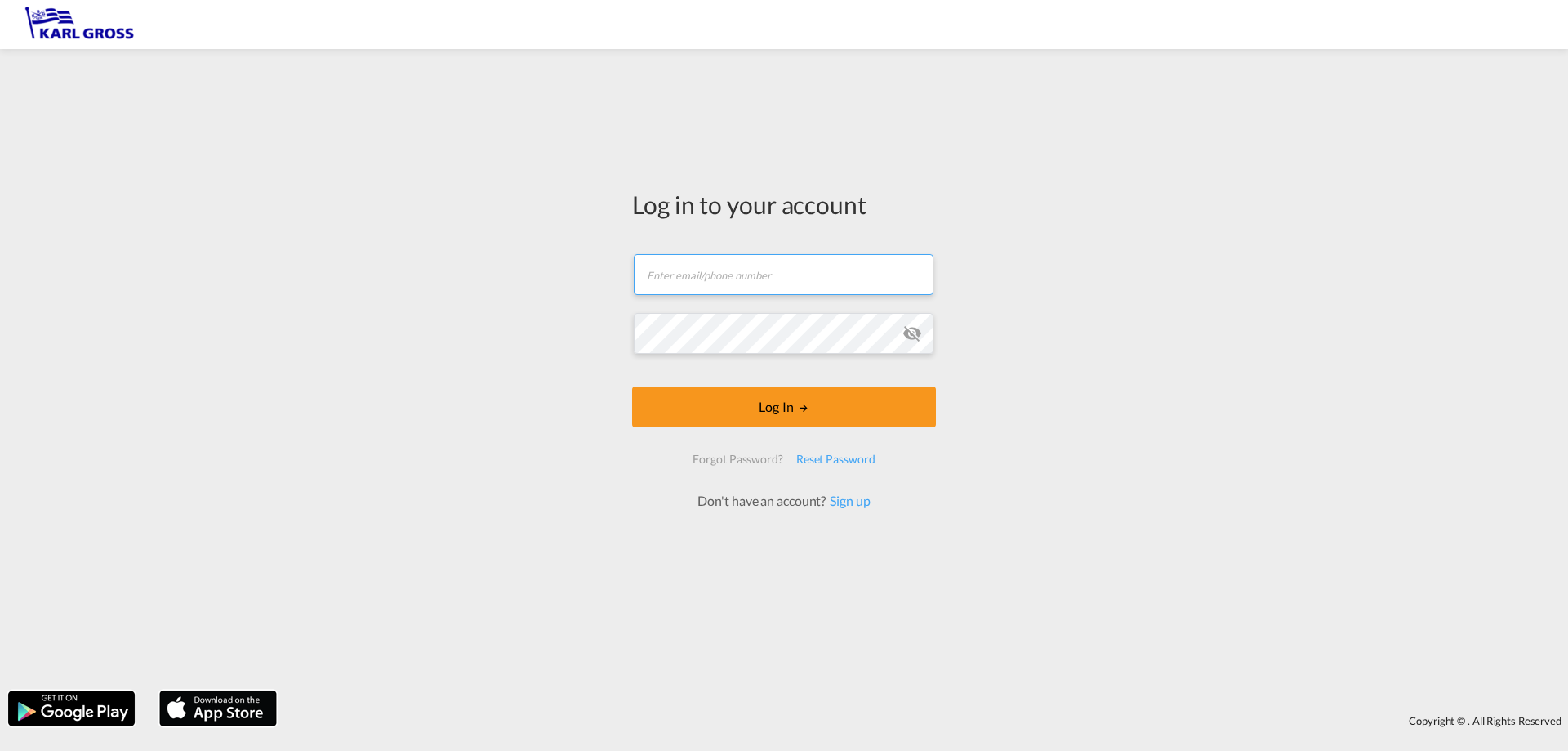
type input "i.bouwmann@karlgross.de"
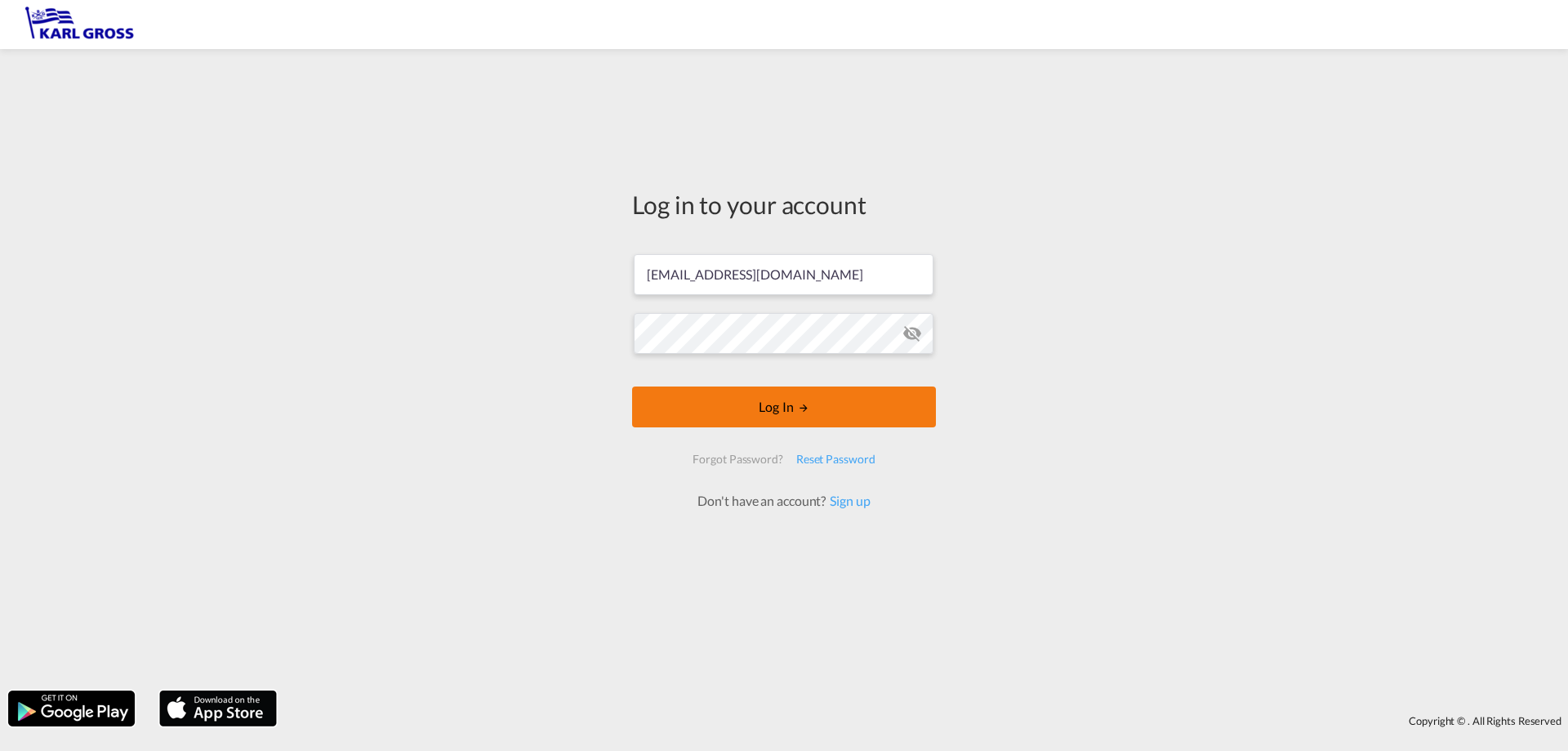
click at [799, 413] on md-icon "LOGIN" at bounding box center [803, 408] width 12 height 12
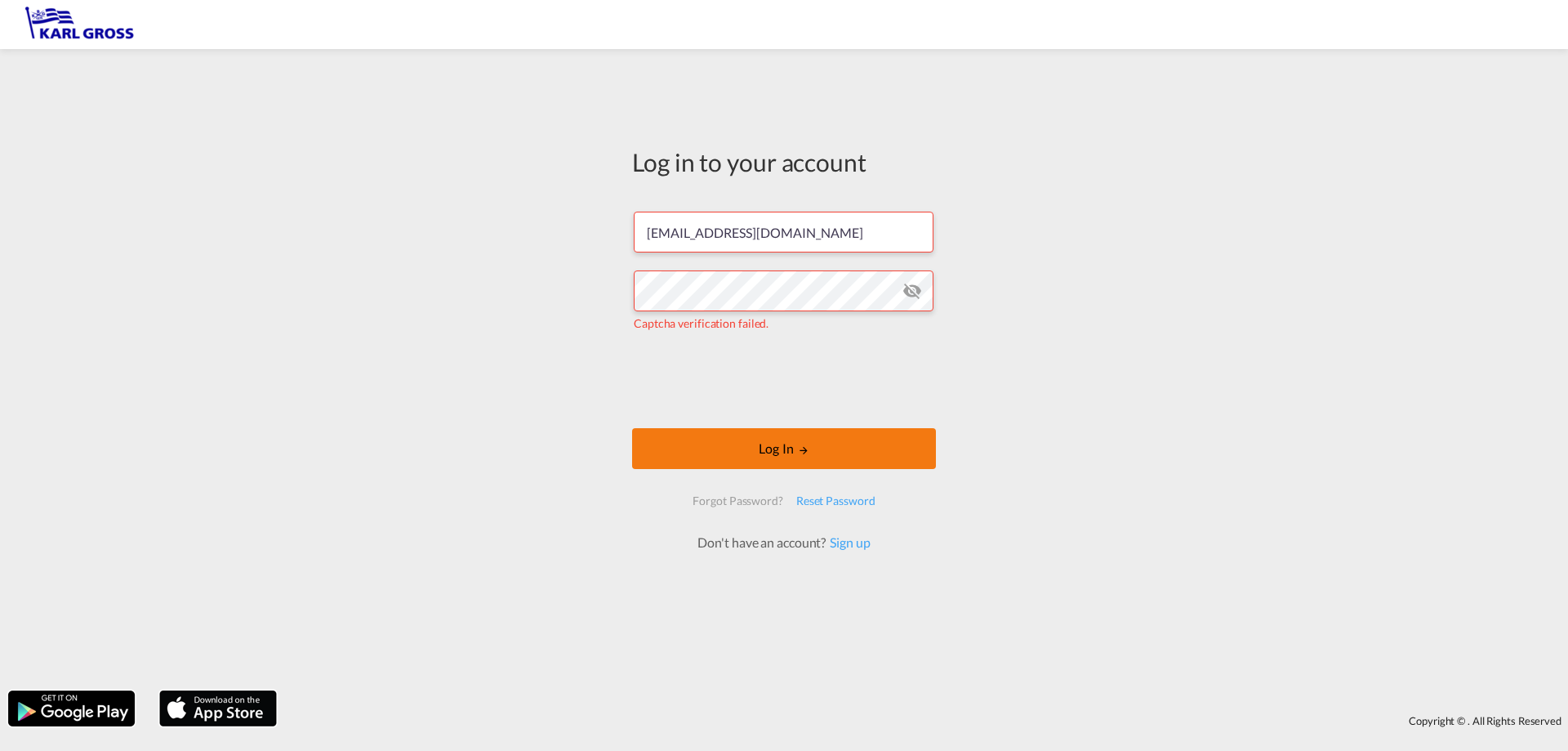
click at [751, 442] on button "Log In" at bounding box center [784, 449] width 304 height 41
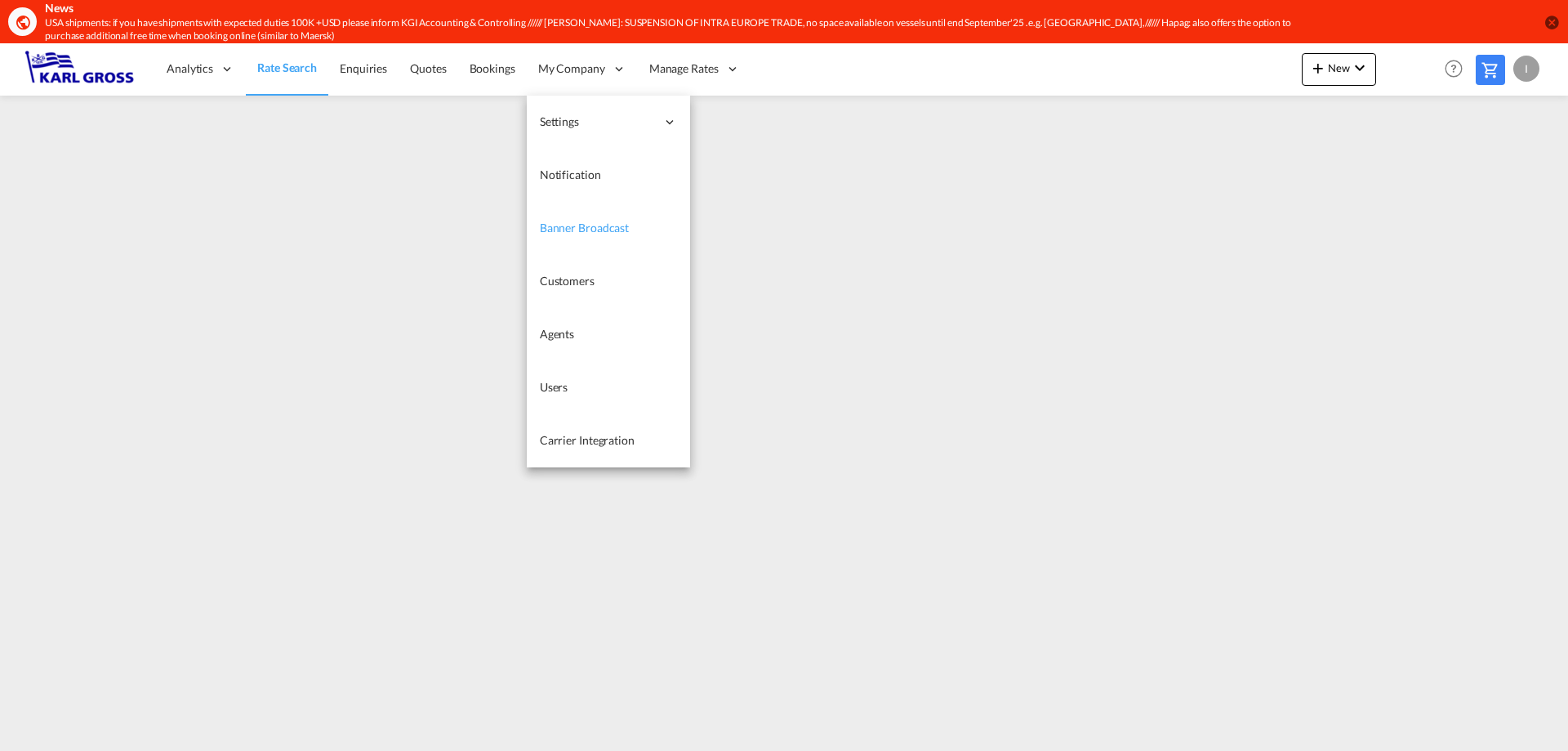
click at [607, 226] on span "Banner Broadcast" at bounding box center [584, 227] width 89 height 14
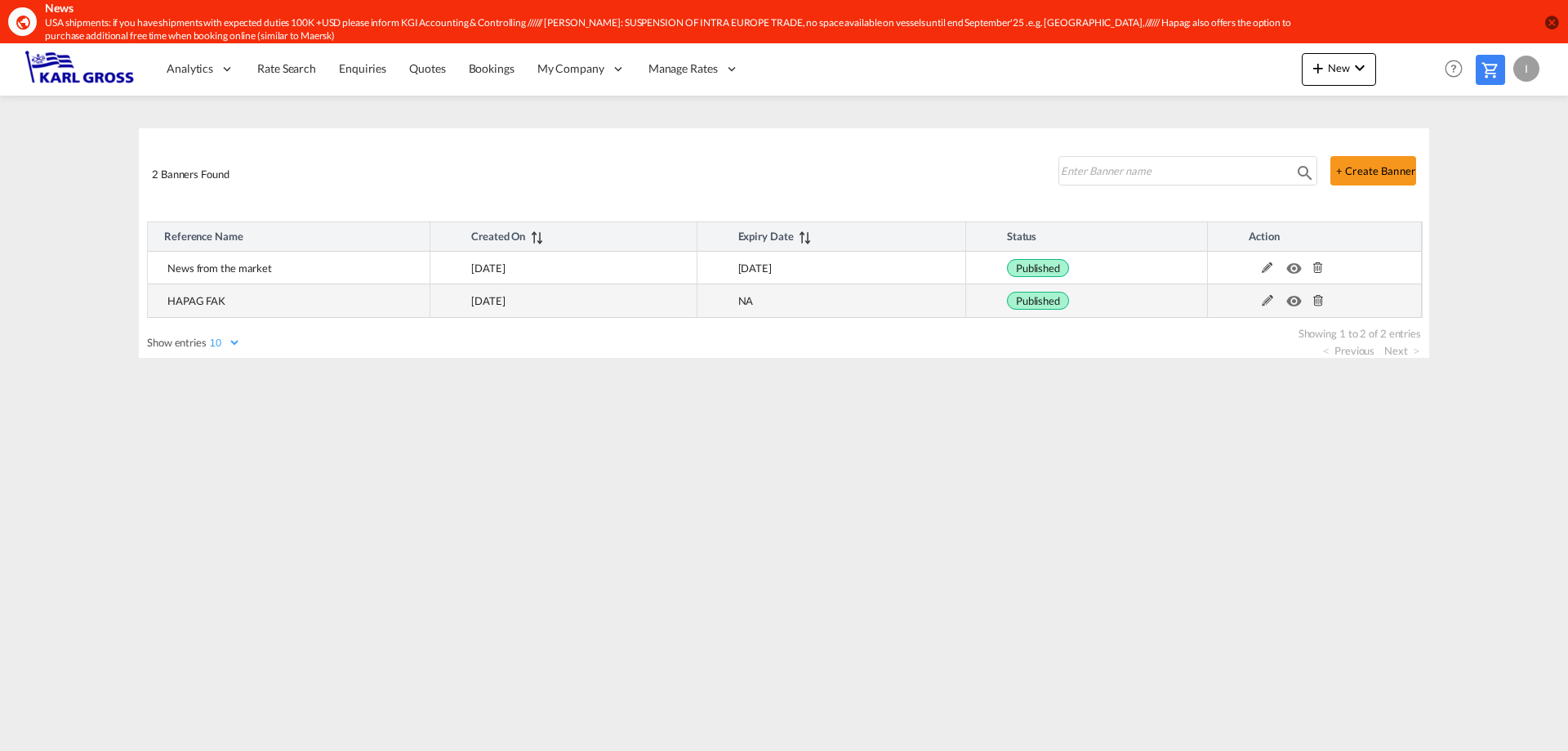
click at [1262, 297] on md-icon at bounding box center [1268, 301] width 21 height 12
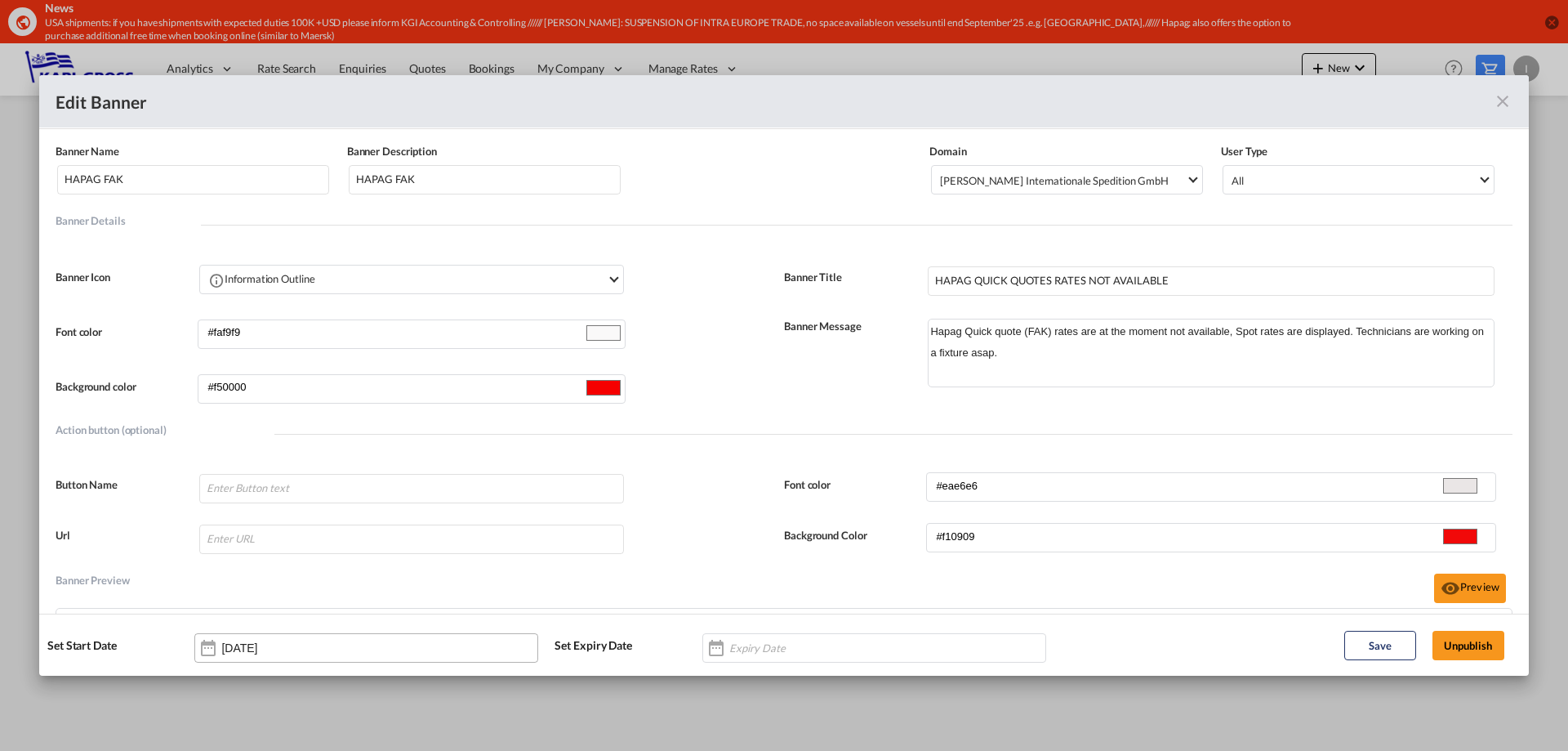
click at [253, 647] on input "15 Sep 2025" at bounding box center [272, 648] width 103 height 13
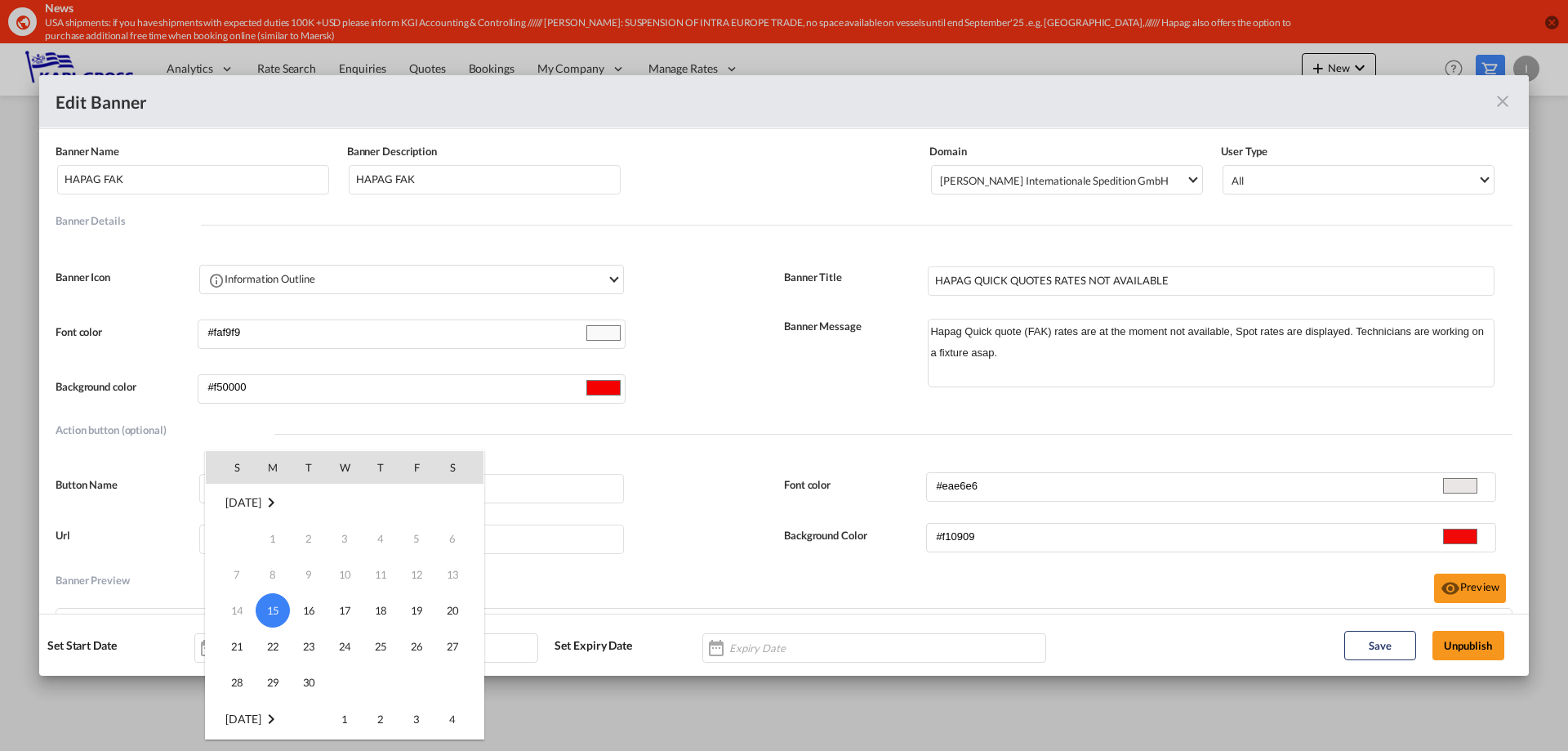
click at [238, 610] on td "14" at bounding box center [230, 610] width 49 height 36
click at [269, 612] on span "15" at bounding box center [273, 610] width 34 height 34
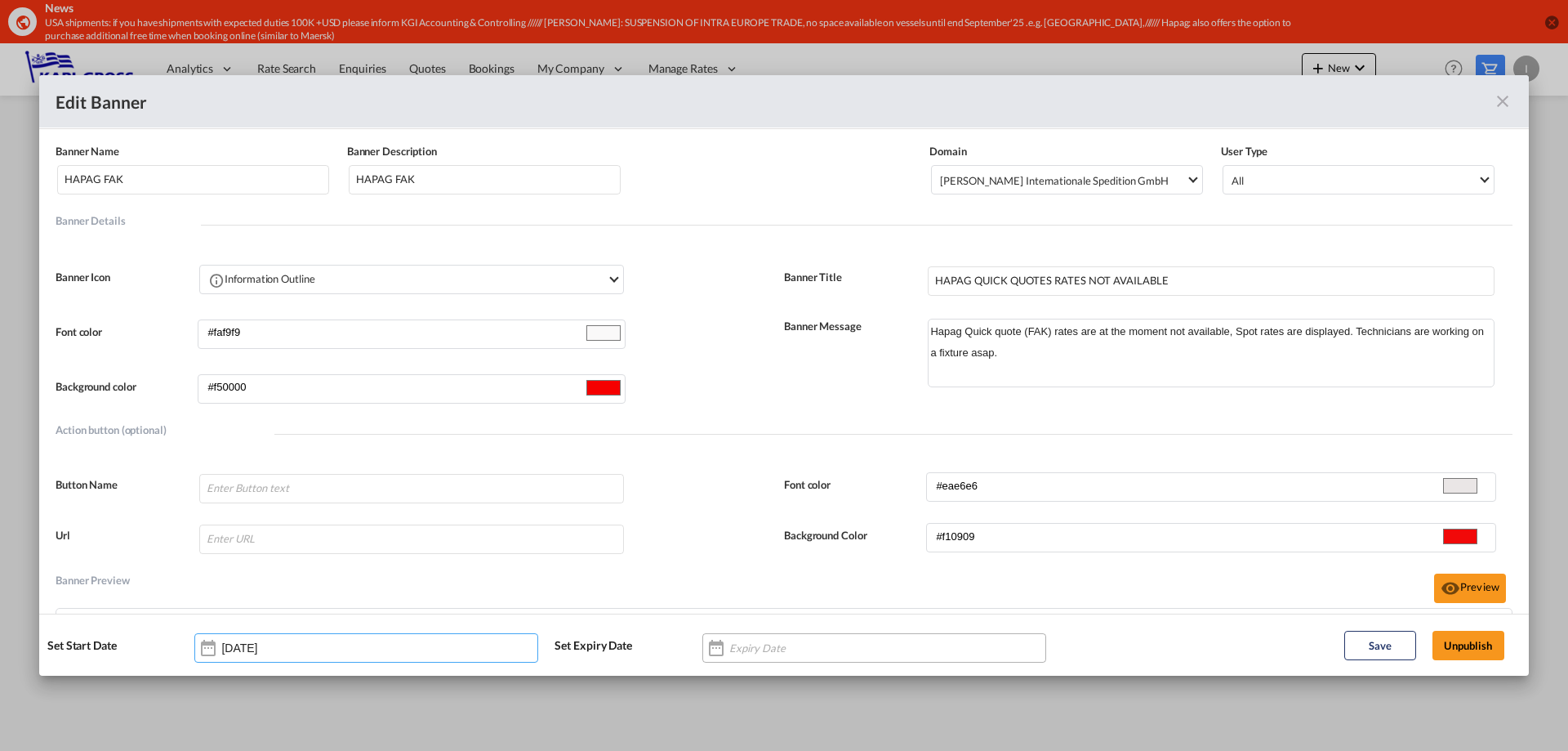
click at [841, 645] on div "Banner NameBanner Description ..." at bounding box center [874, 648] width 344 height 29
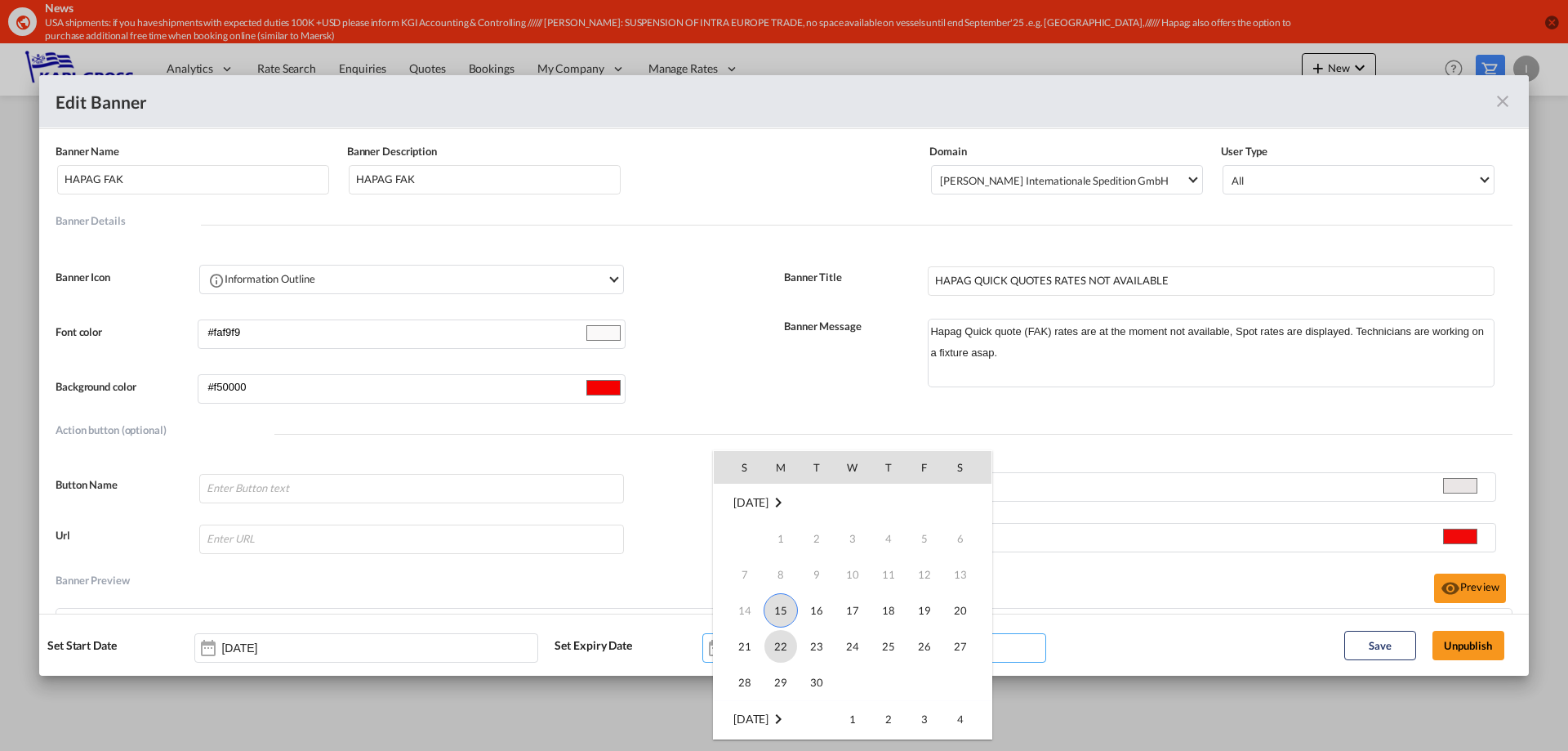
click at [784, 640] on span "22" at bounding box center [780, 646] width 33 height 33
type input "22 Sep 2025"
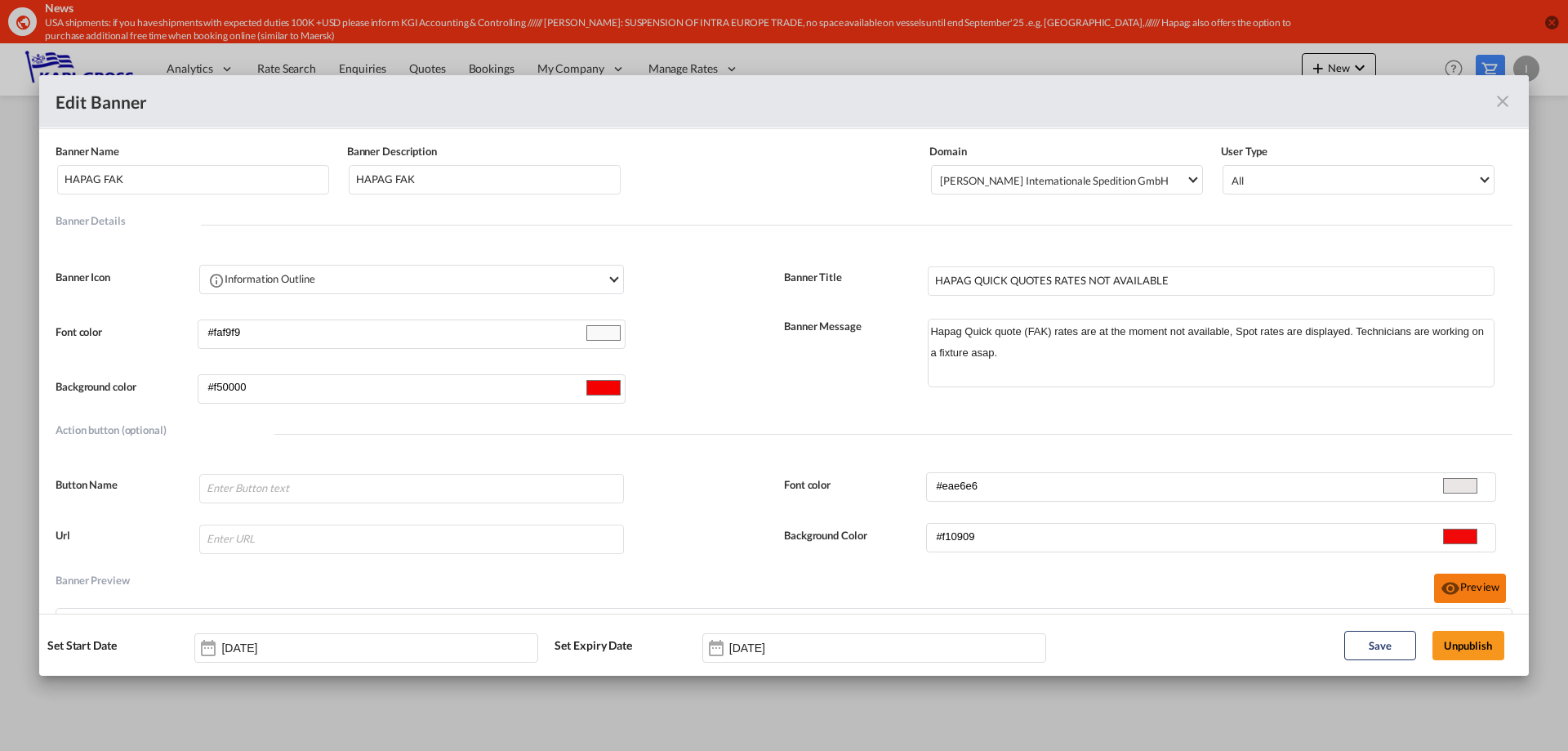
click at [1441, 589] on md-icon "icon-eye" at bounding box center [1450, 589] width 20 height 20
click at [1449, 584] on button "Preview" at bounding box center [1469, 588] width 72 height 29
click at [1449, 576] on button "Preview" at bounding box center [1469, 588] width 72 height 29
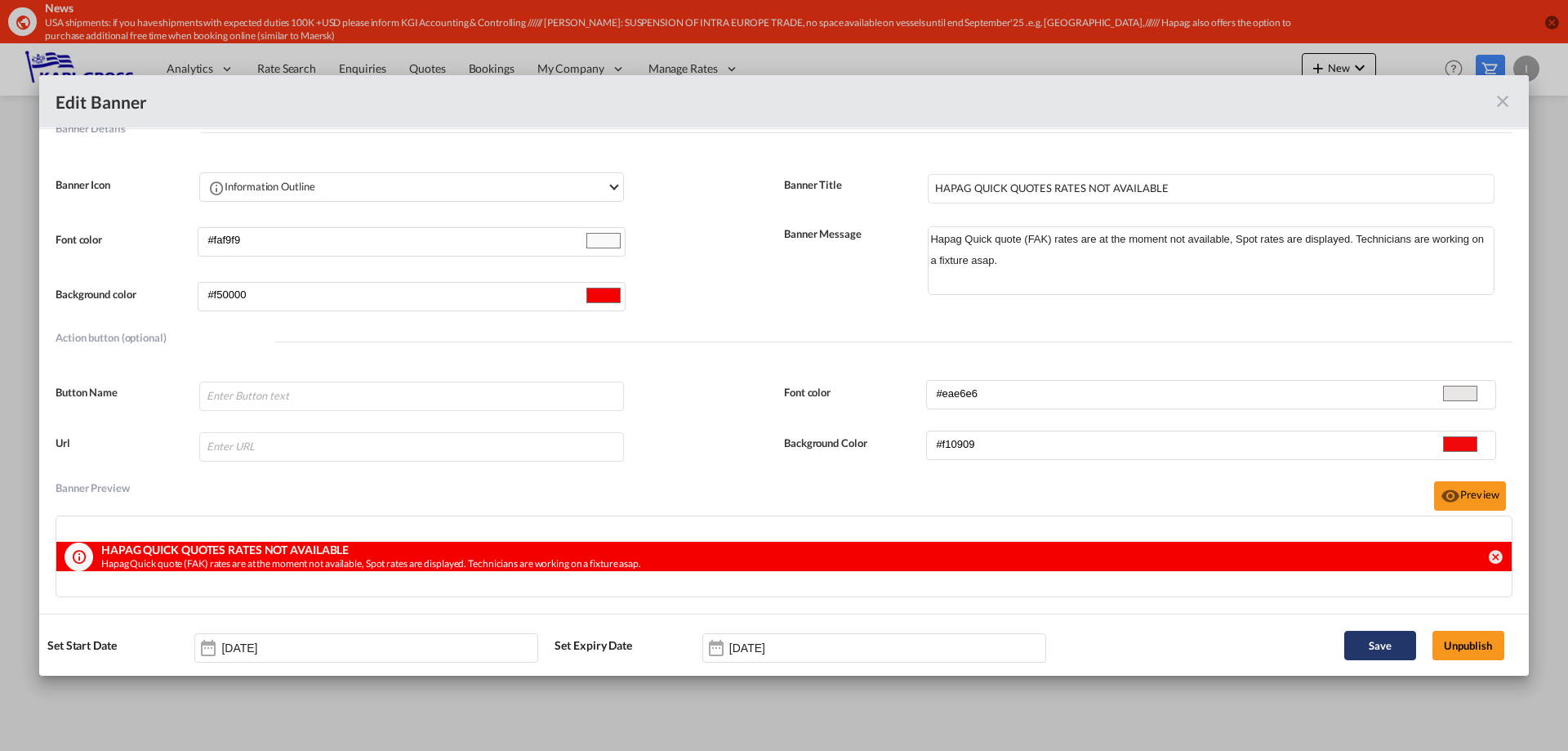
click at [1395, 648] on button "Save" at bounding box center [1380, 645] width 72 height 29
